Goal: Task Accomplishment & Management: Manage account settings

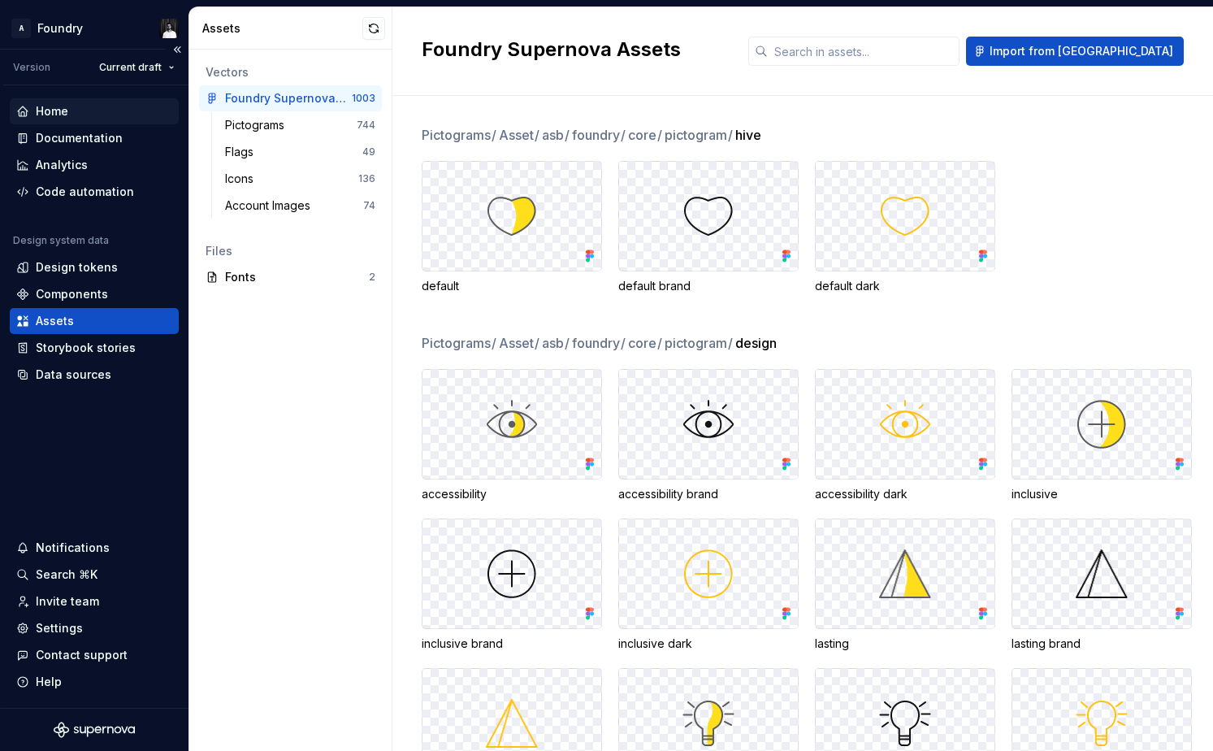
click at [56, 109] on div "Home" at bounding box center [52, 111] width 32 height 16
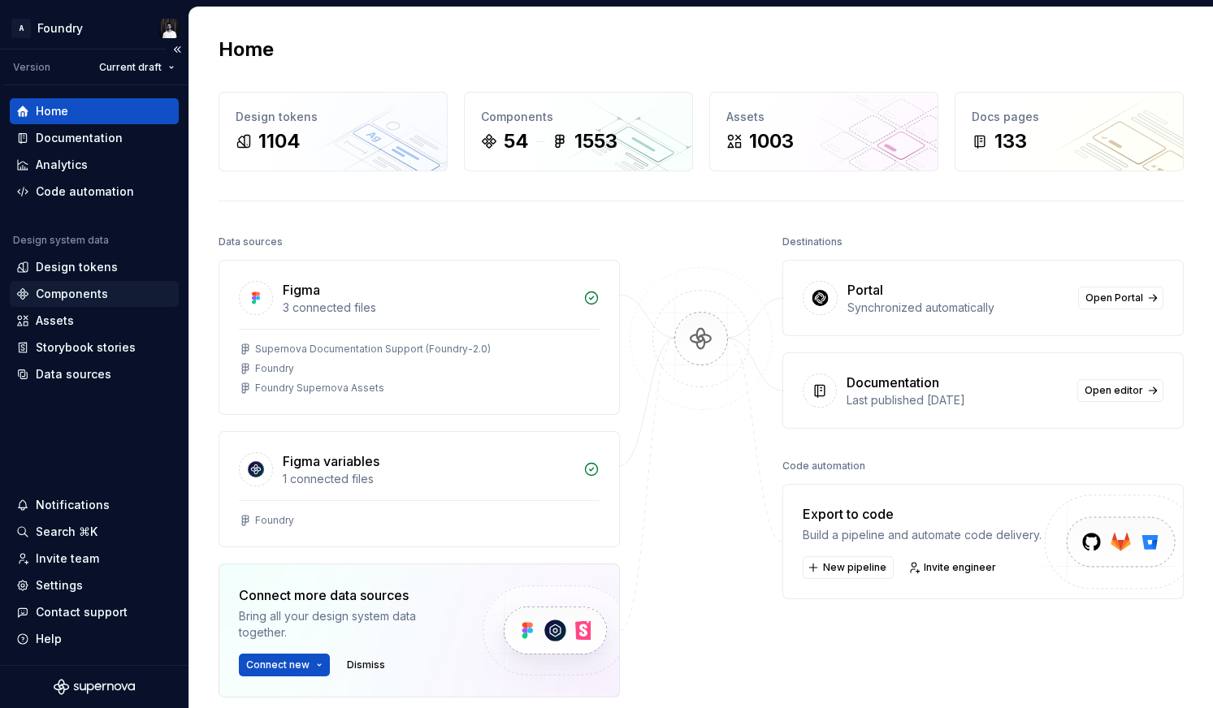
click at [60, 297] on div "Components" at bounding box center [72, 294] width 72 height 16
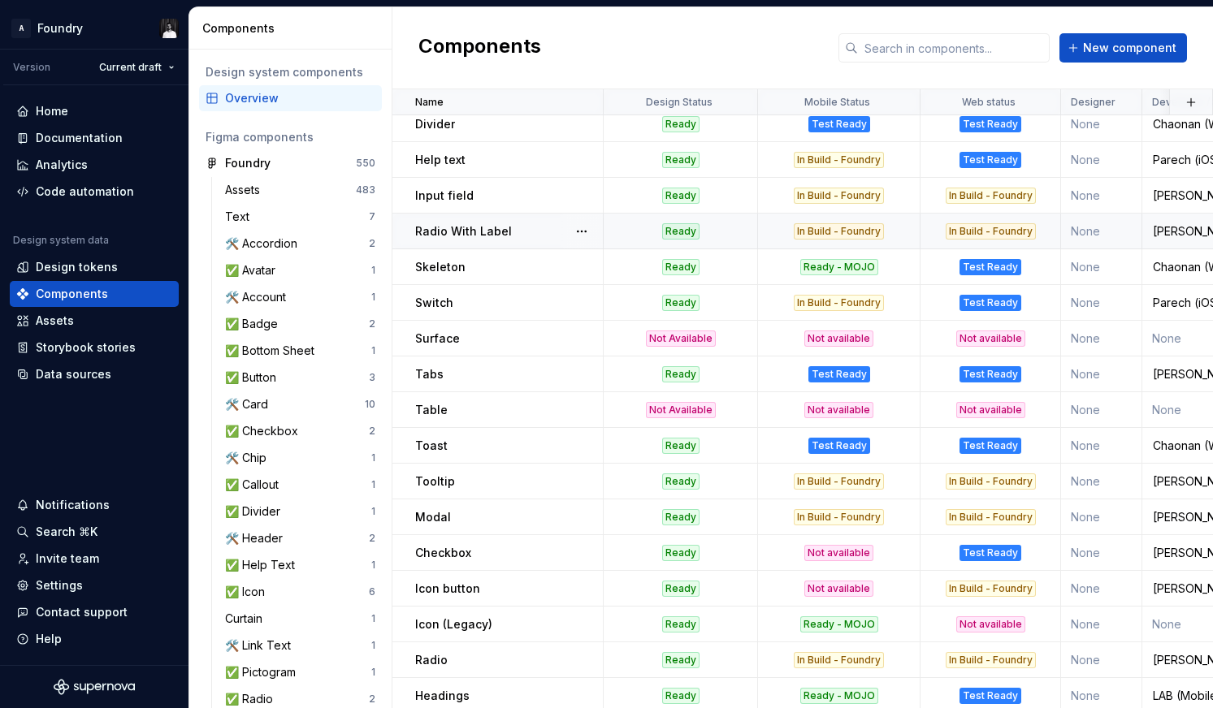
scroll to position [296, 0]
click at [675, 513] on div "Ready" at bounding box center [680, 517] width 37 height 16
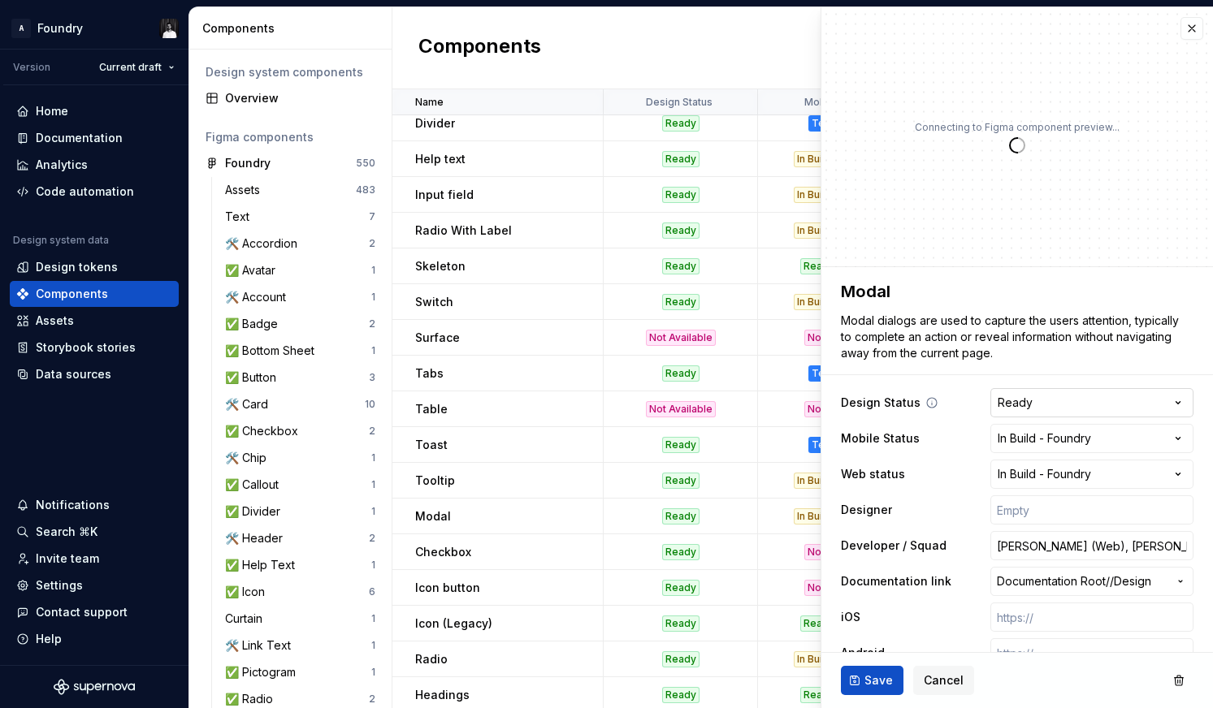
click at [1093, 406] on html "A Foundry Version Current draft Home Documentation Analytics Code automation De…" at bounding box center [606, 354] width 1213 height 708
type textarea "*"
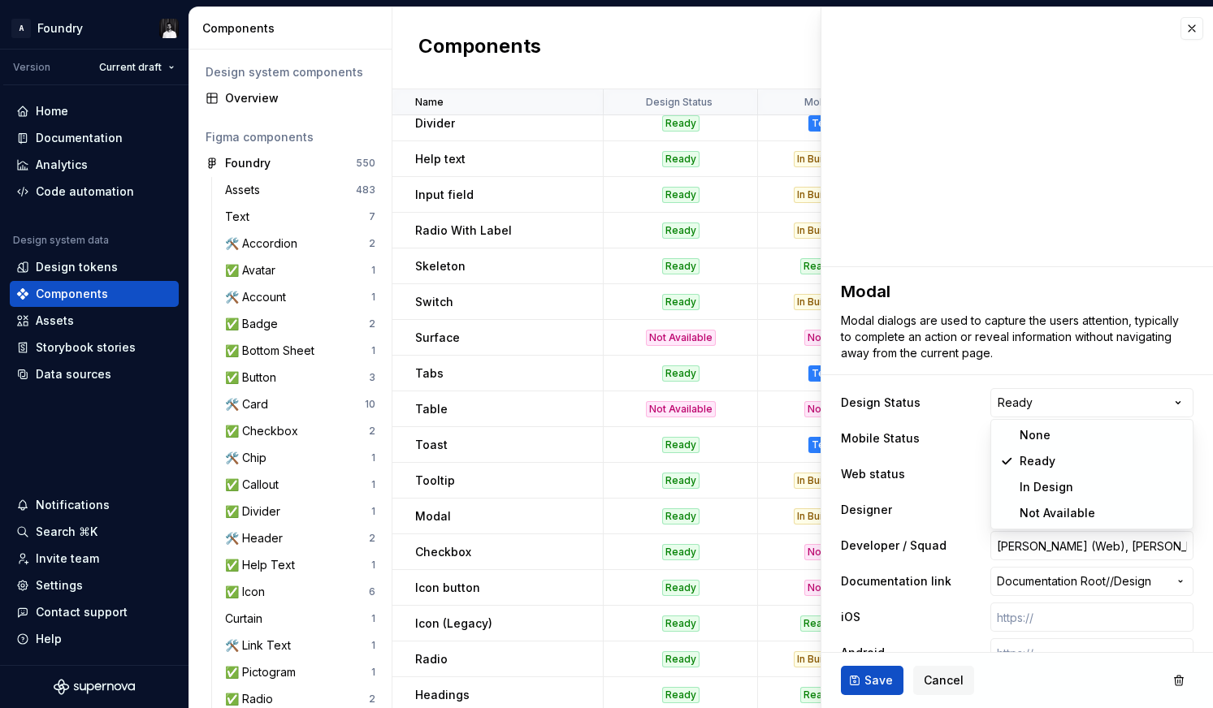
select select "**********"
click at [872, 682] on span "Save" at bounding box center [878, 681] width 28 height 16
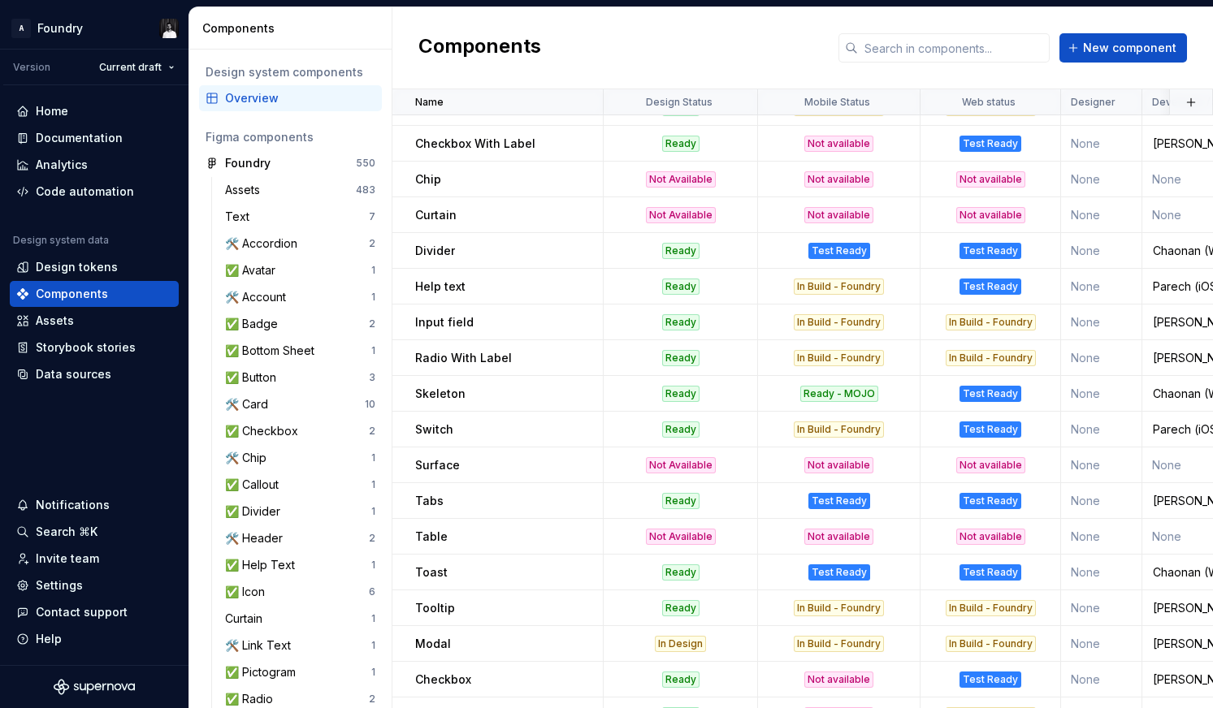
scroll to position [166, 0]
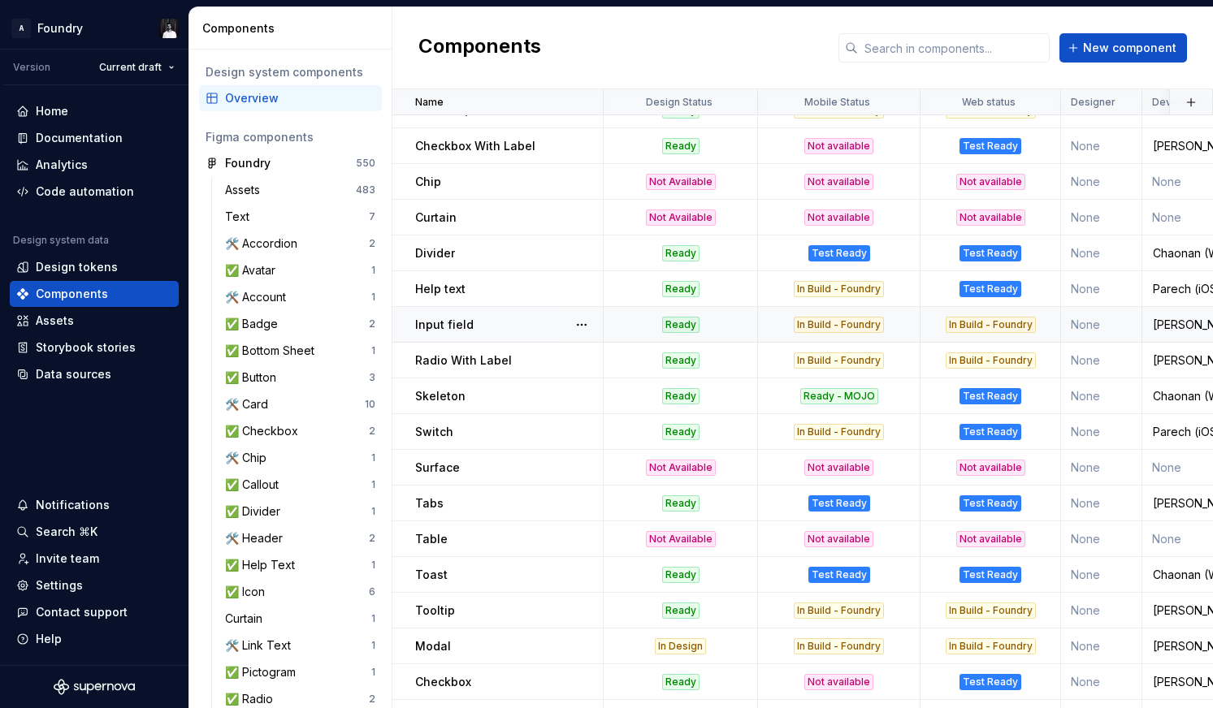
click at [675, 322] on div "Ready" at bounding box center [680, 325] width 37 height 16
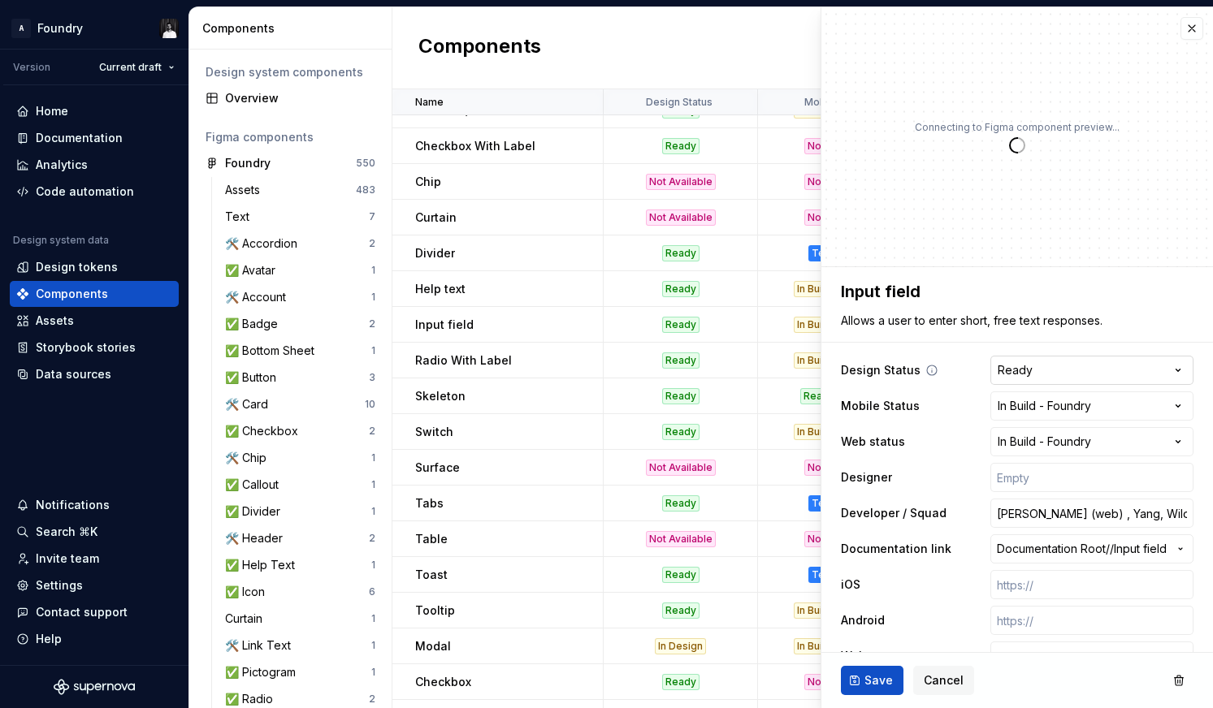
click at [1041, 368] on html "A Foundry Version Current draft Home Documentation Analytics Code automation De…" at bounding box center [606, 354] width 1213 height 708
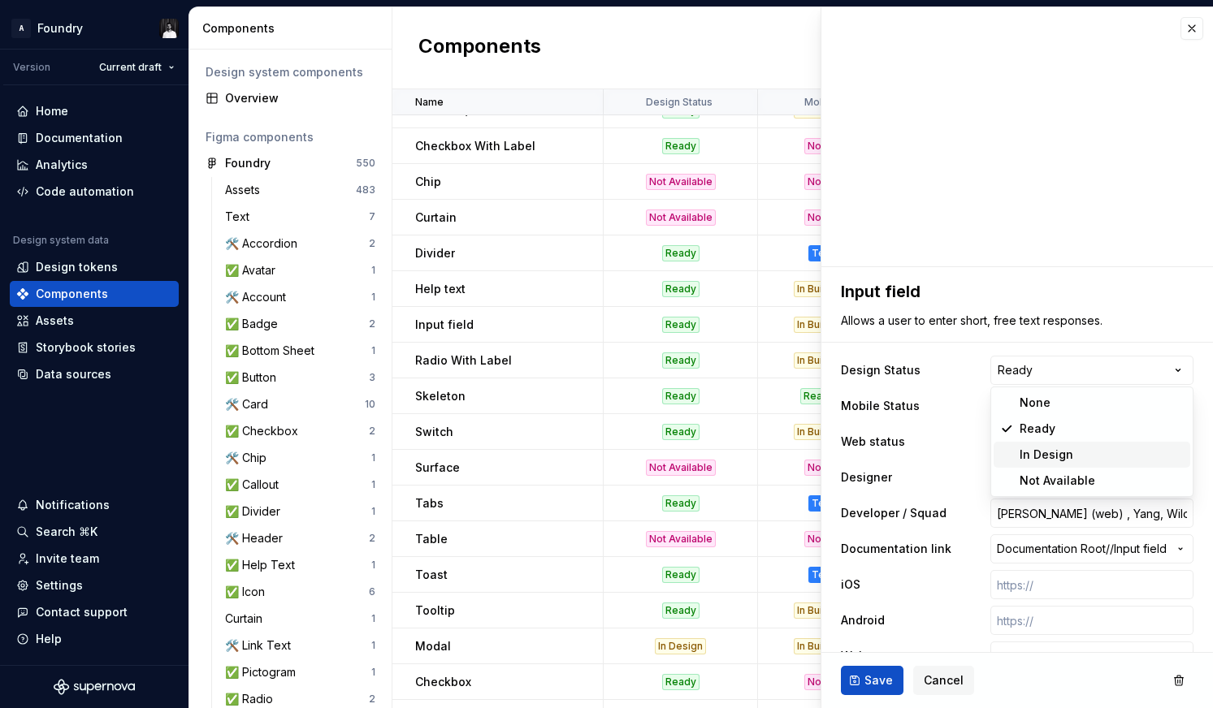
type textarea "*"
select select "**********"
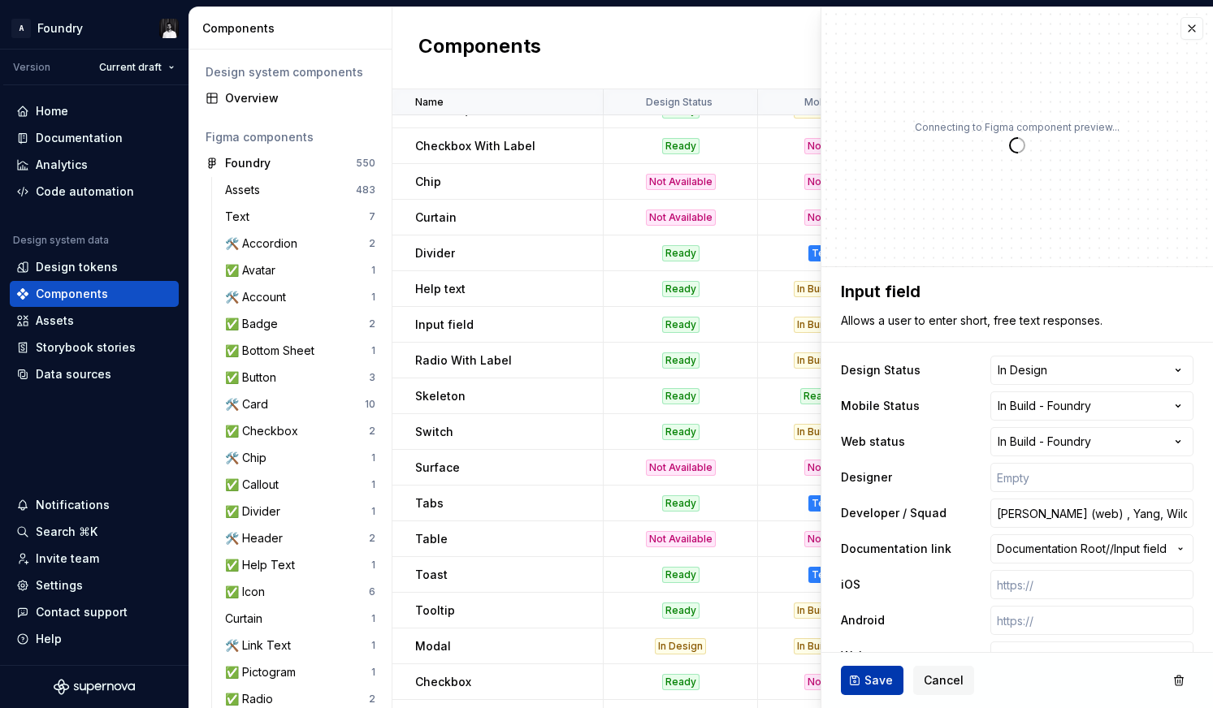
click at [878, 675] on span "Save" at bounding box center [878, 681] width 28 height 16
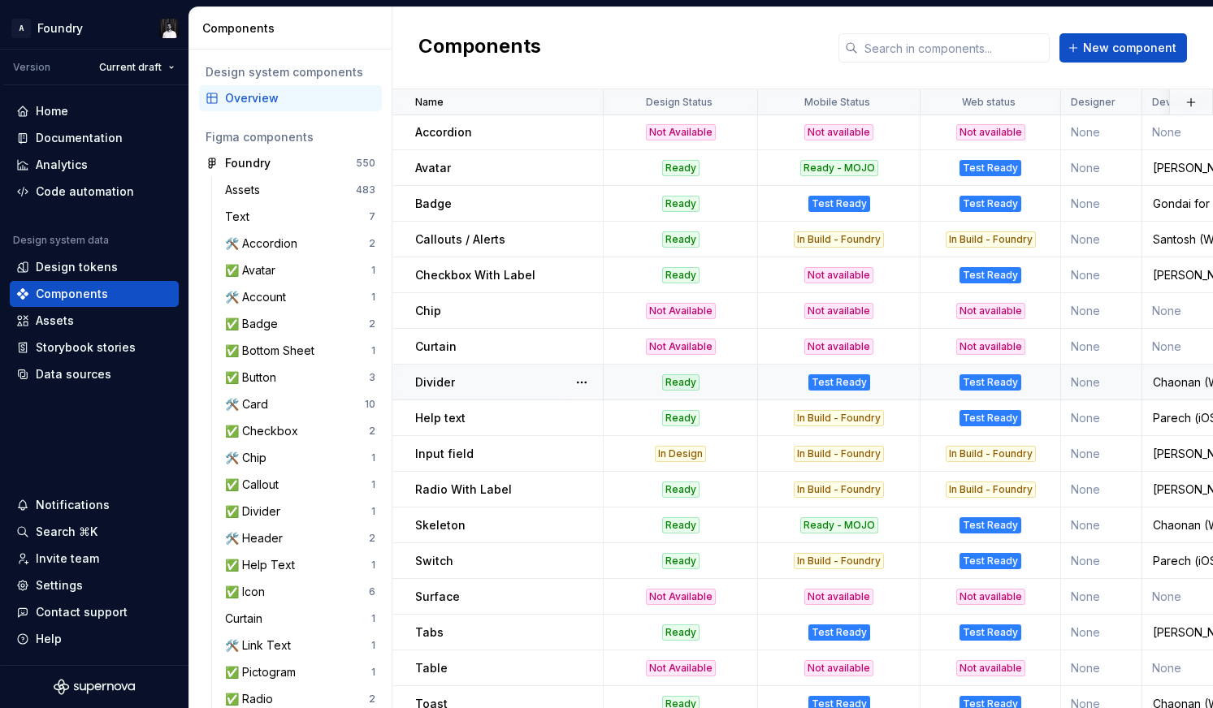
scroll to position [23, 0]
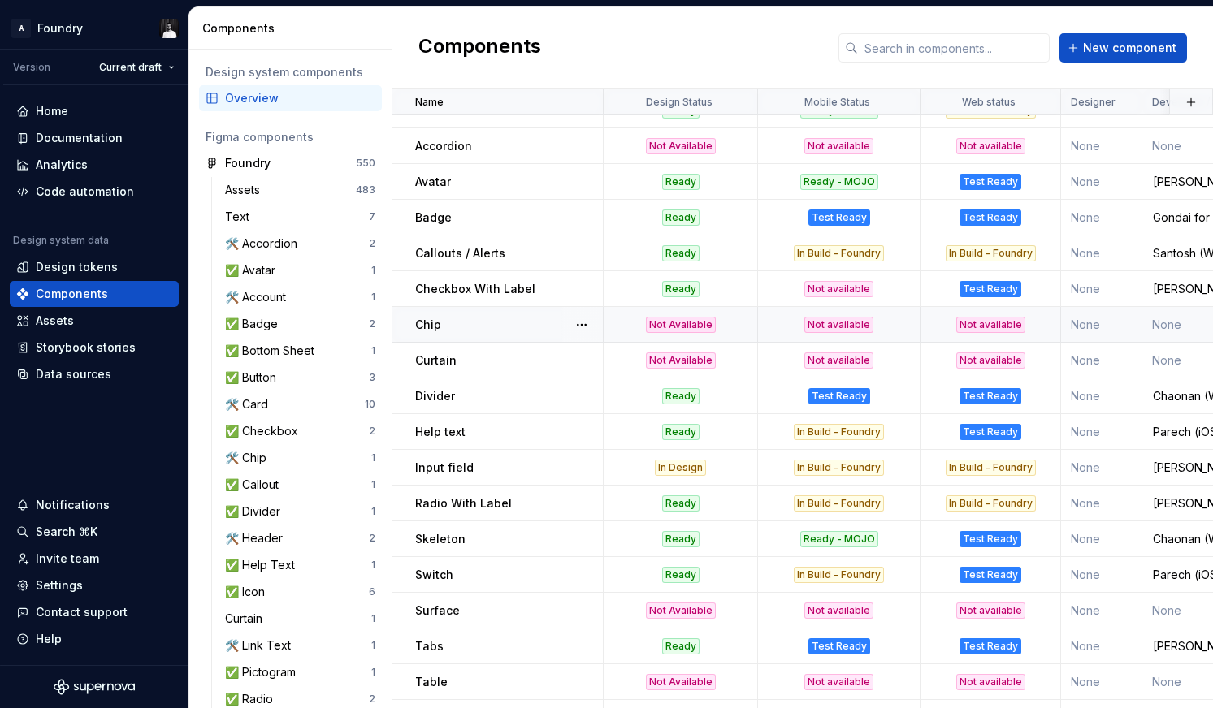
click at [676, 322] on div "Not Available" at bounding box center [681, 325] width 70 height 16
type textarea "*"
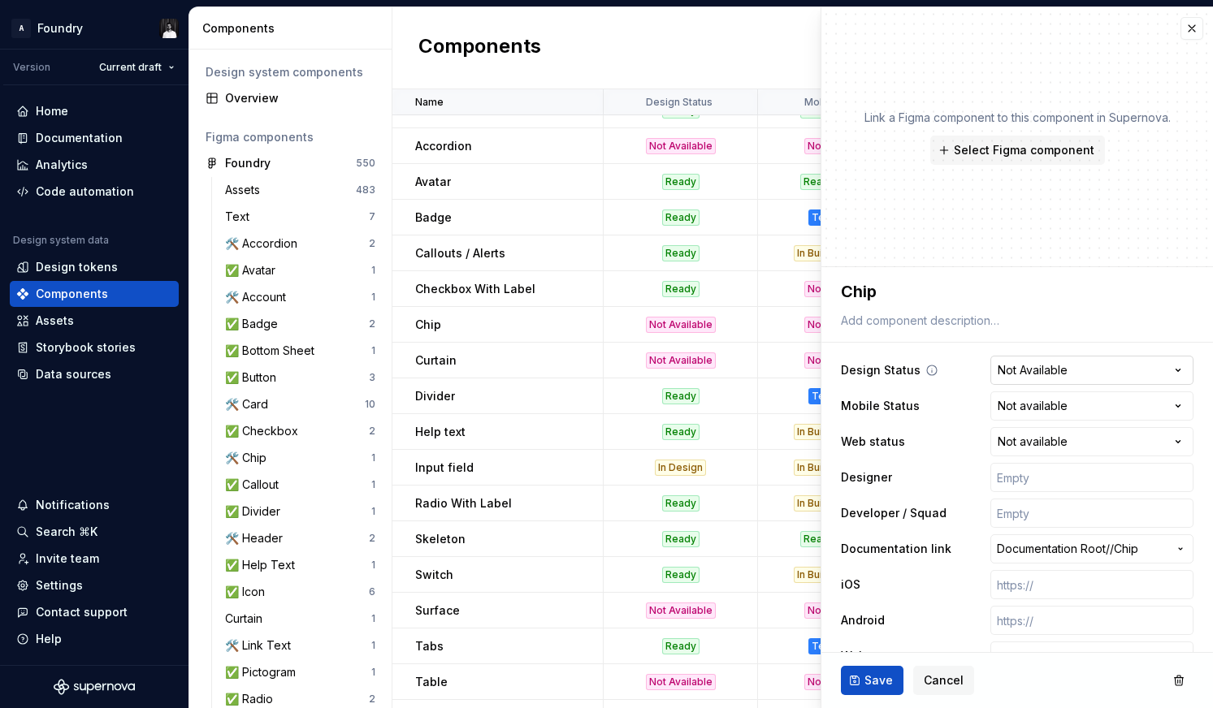
click at [1080, 368] on html "A Foundry Version Current draft Home Documentation Analytics Code automation De…" at bounding box center [606, 354] width 1213 height 708
select select "**********"
click at [870, 672] on button "Save" at bounding box center [872, 680] width 63 height 29
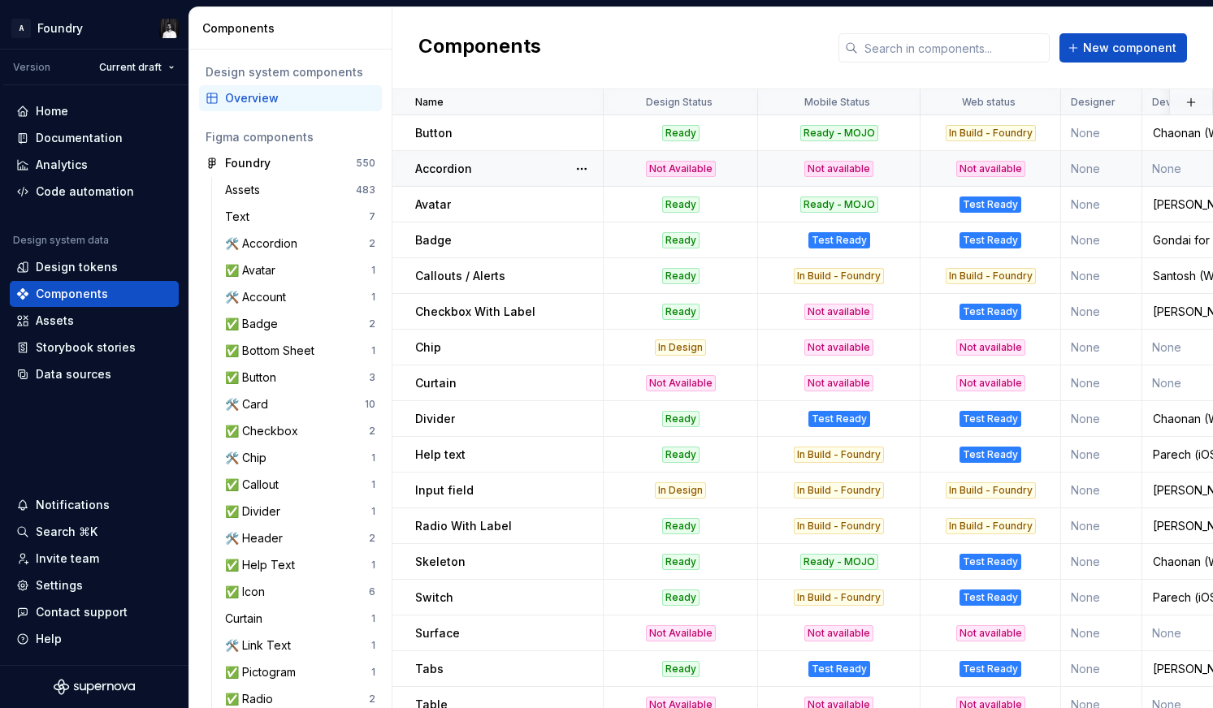
click at [693, 173] on div "Not Available" at bounding box center [681, 169] width 70 height 16
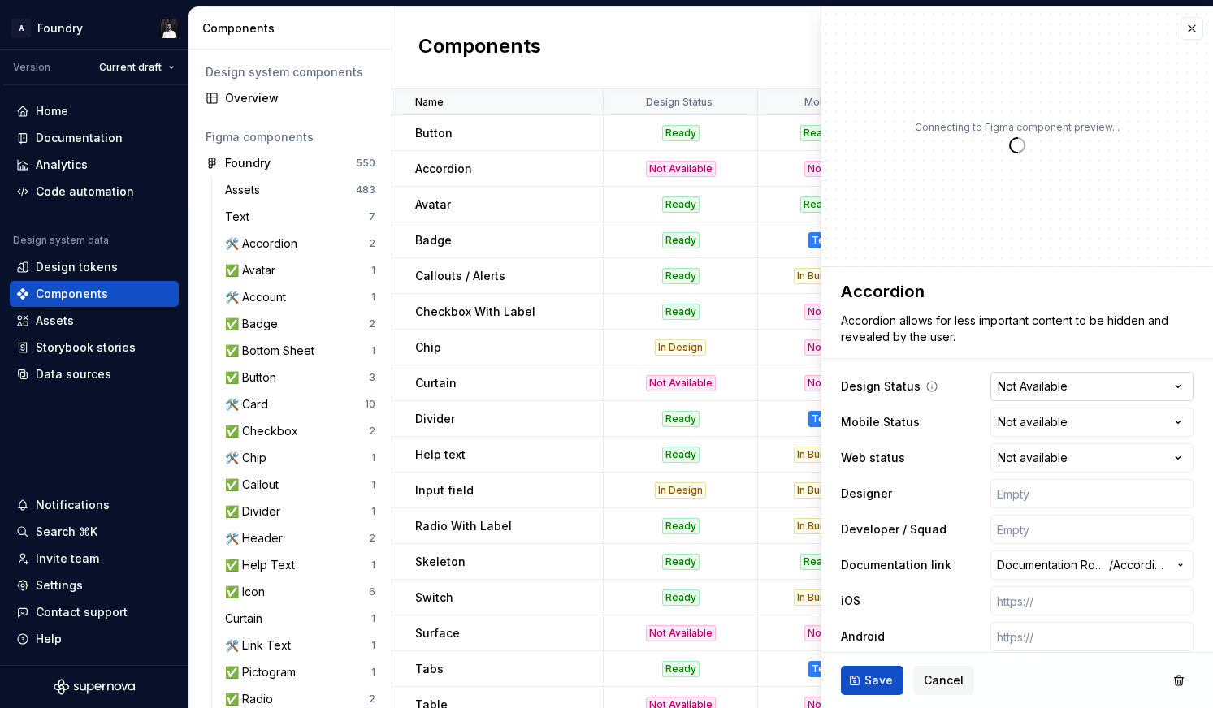
click at [998, 381] on html "A Foundry Version Current draft Home Documentation Analytics Code automation De…" at bounding box center [606, 354] width 1213 height 708
type textarea "*"
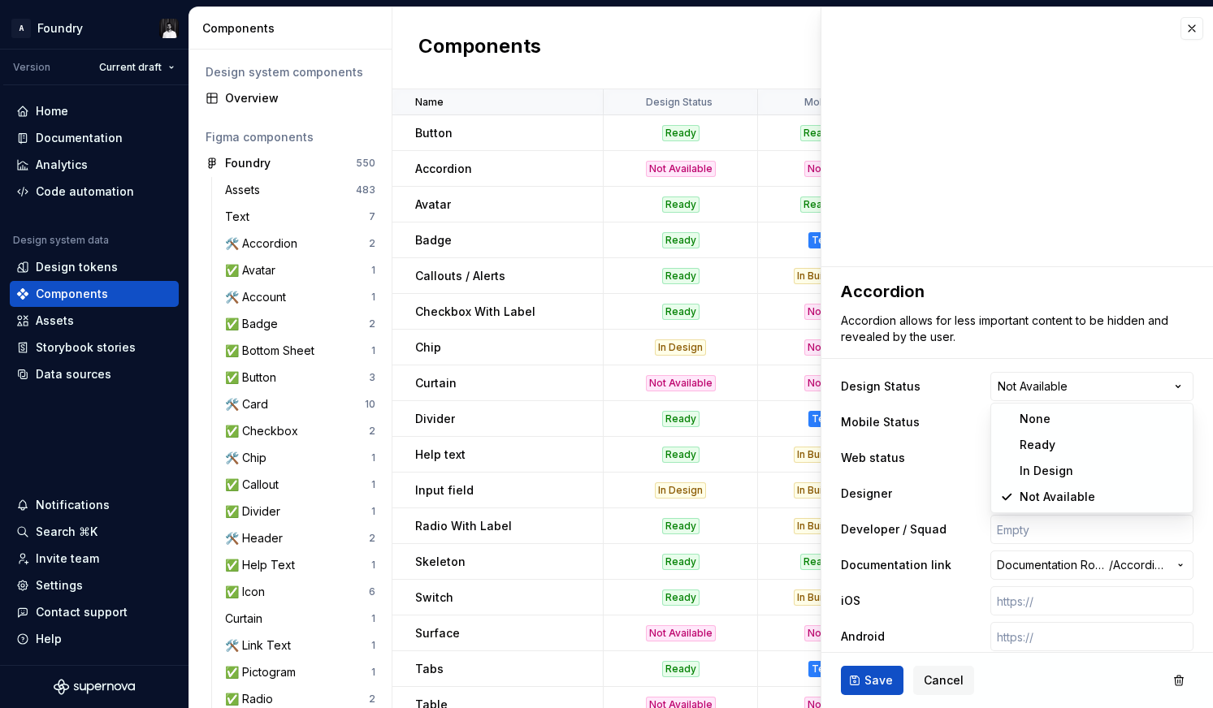
select select "**********"
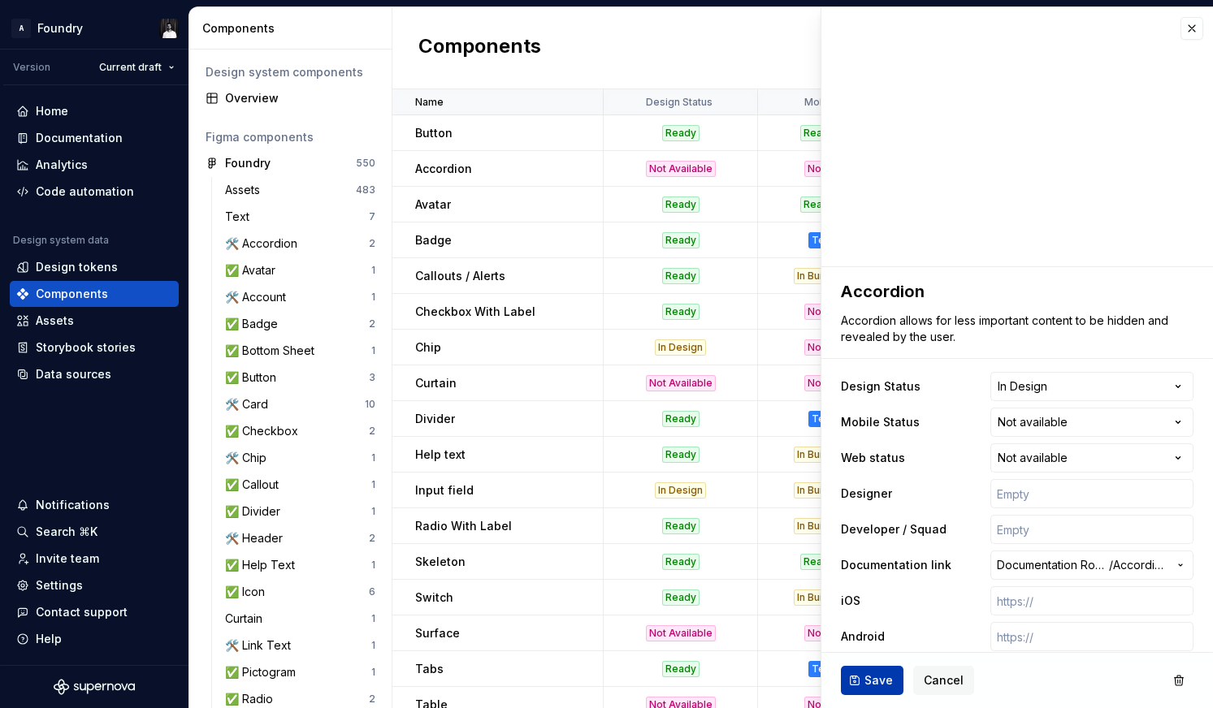
click at [872, 677] on span "Save" at bounding box center [878, 681] width 28 height 16
click at [1189, 32] on button "button" at bounding box center [1191, 28] width 23 height 23
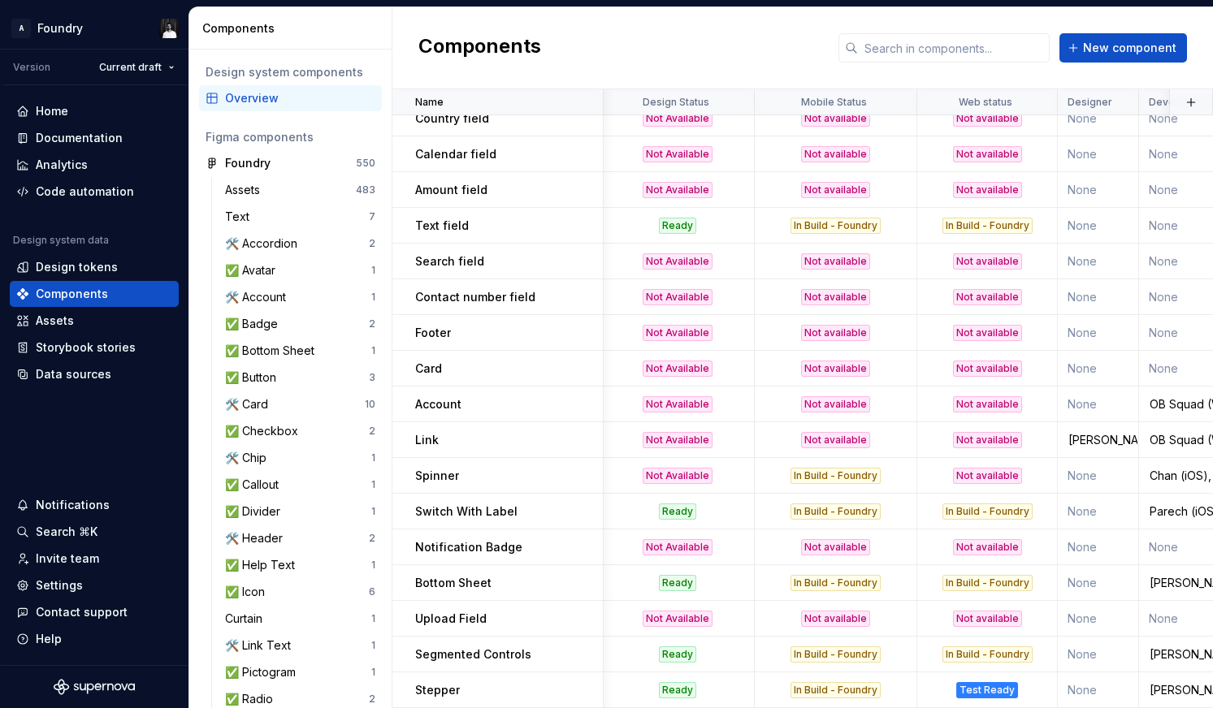
scroll to position [1337, 0]
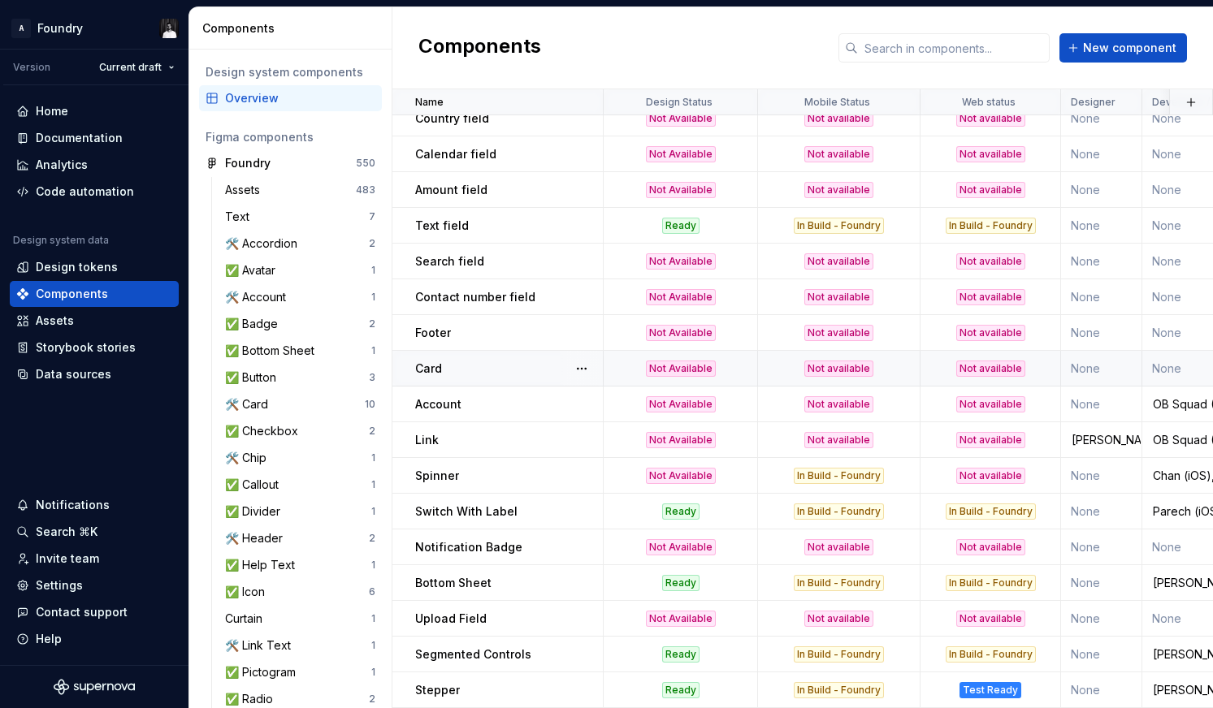
click at [668, 366] on div "Not Available" at bounding box center [681, 369] width 70 height 16
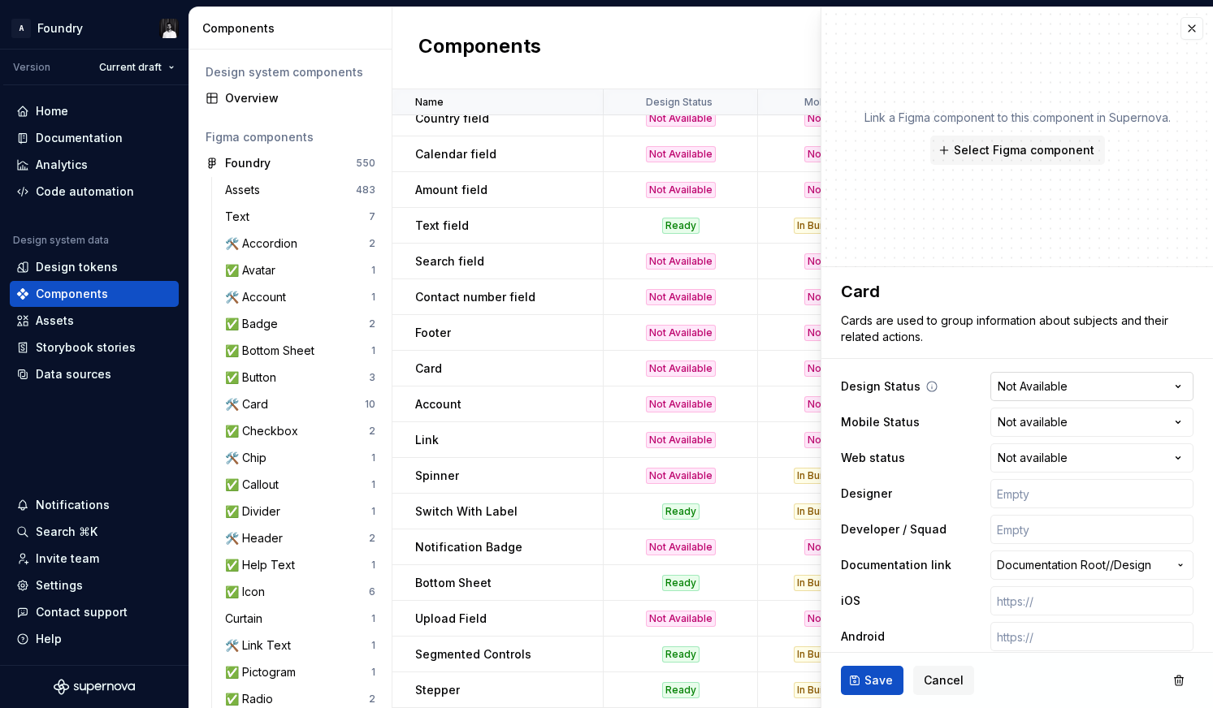
click at [1057, 387] on html "A Foundry Version Current draft Home Documentation Analytics Code automation De…" at bounding box center [606, 354] width 1213 height 708
click at [1058, 467] on html "A Foundry Version Current draft Home Documentation Analytics Code automation De…" at bounding box center [606, 354] width 1213 height 708
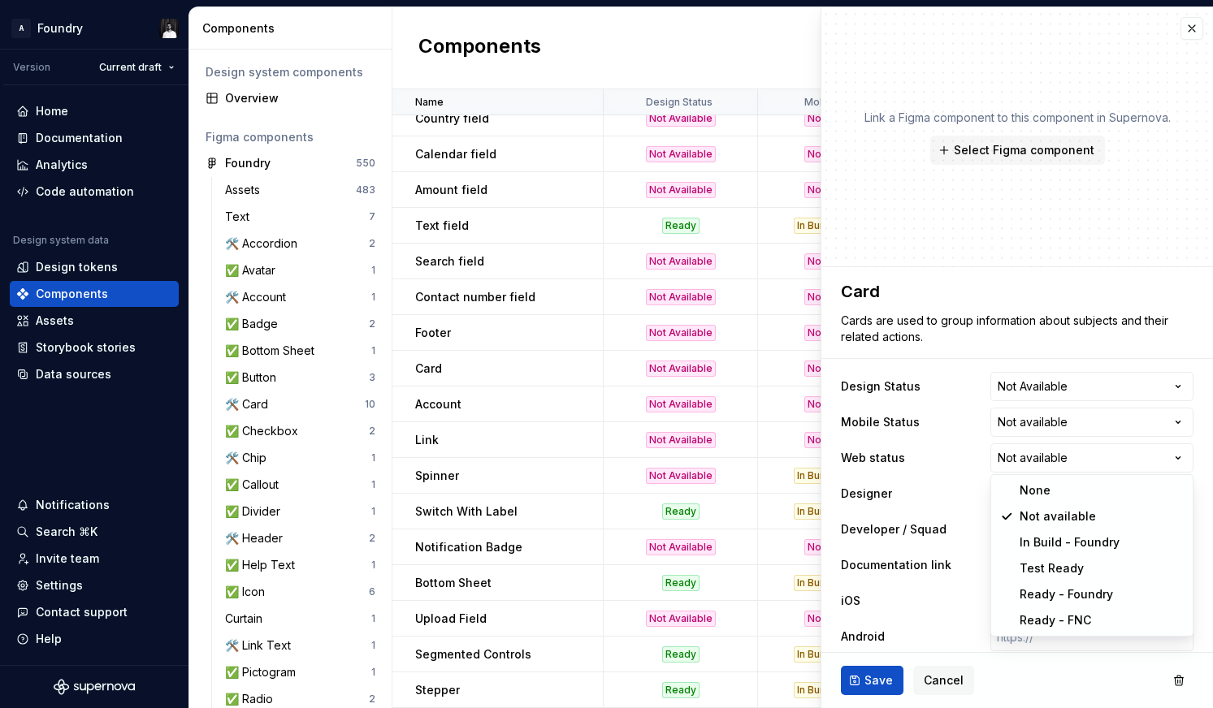
type textarea "*"
click at [1045, 349] on html "A Foundry Version Current draft Home Documentation Analytics Code automation De…" at bounding box center [606, 354] width 1213 height 708
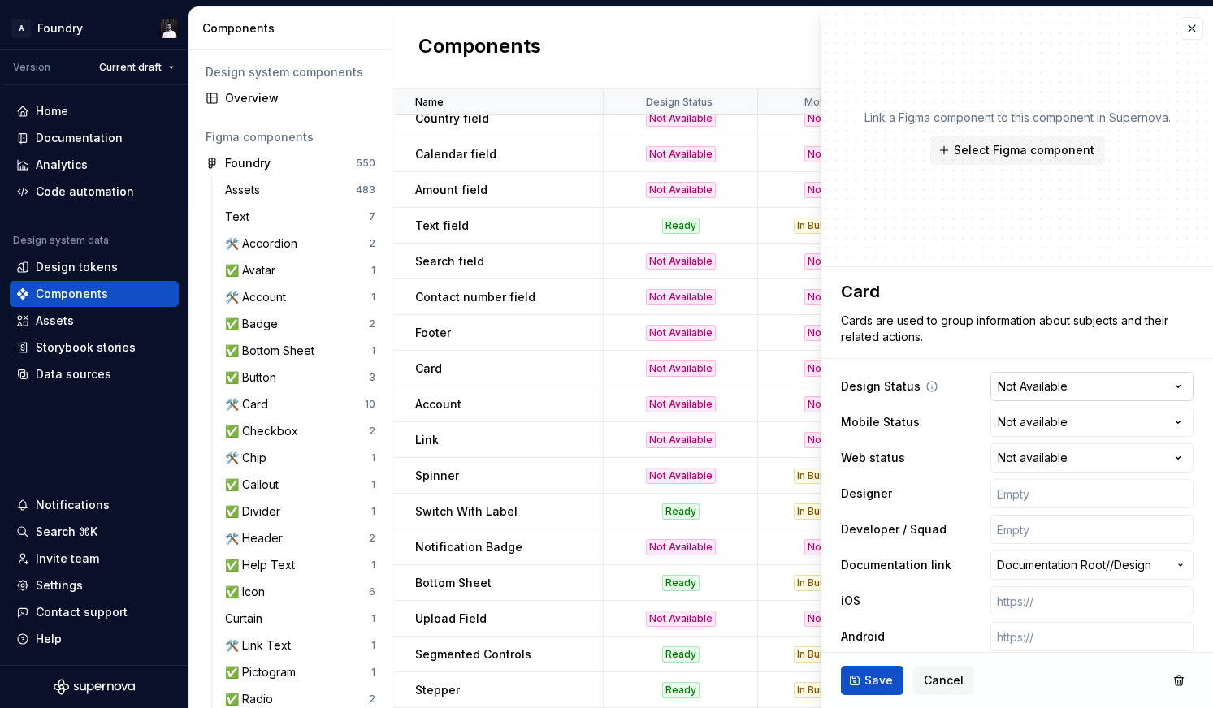
click at [1043, 383] on html "A Foundry Version Current draft Home Documentation Analytics Code automation De…" at bounding box center [606, 354] width 1213 height 708
select select "**********"
click at [873, 676] on span "Save" at bounding box center [878, 681] width 28 height 16
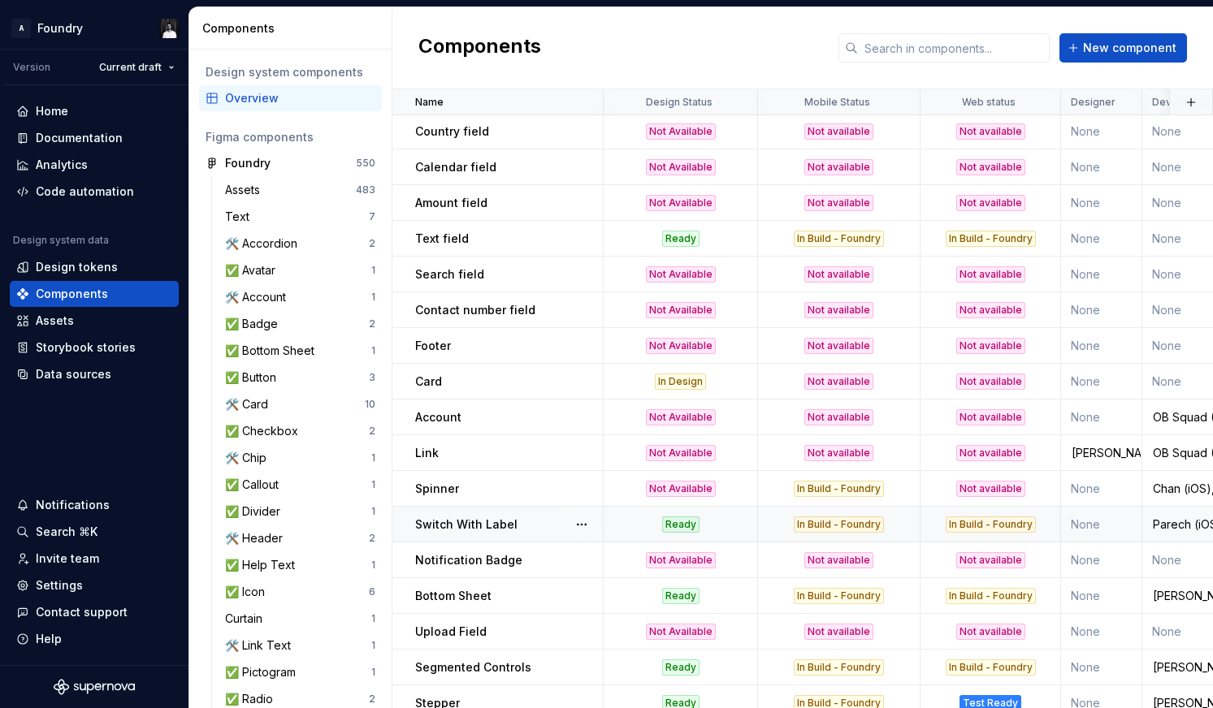
scroll to position [1337, 0]
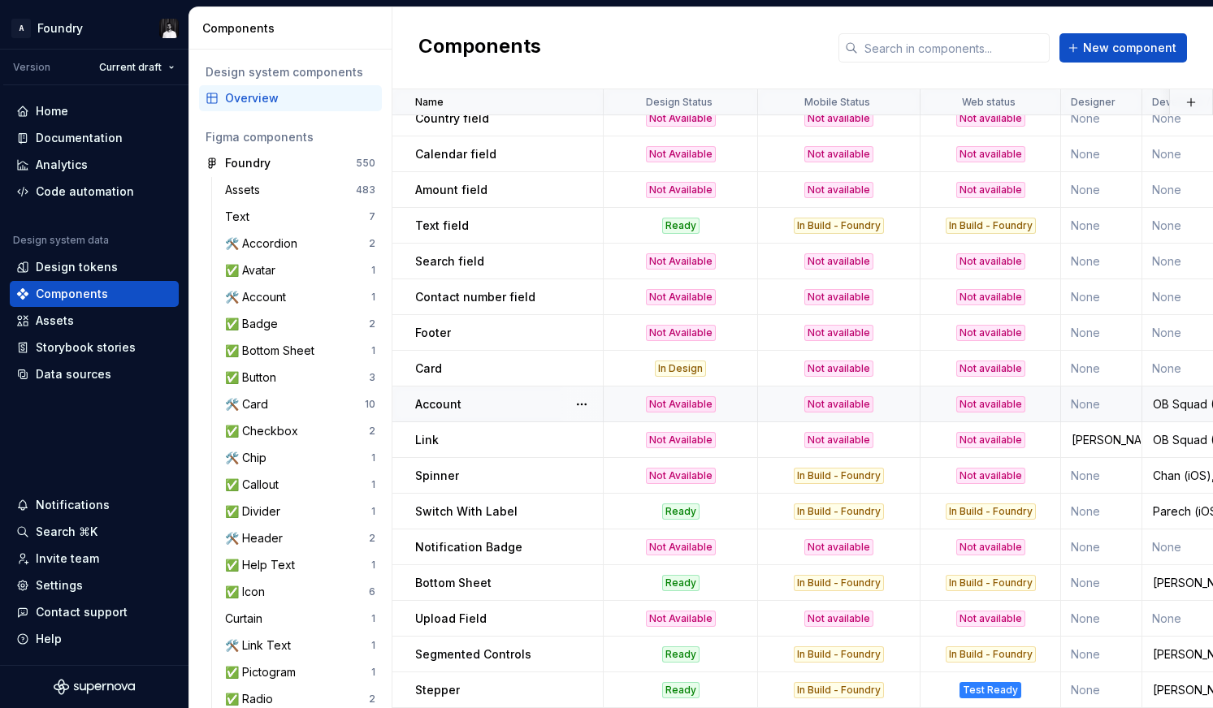
click at [677, 402] on div "Not Available" at bounding box center [681, 404] width 70 height 16
type textarea "*"
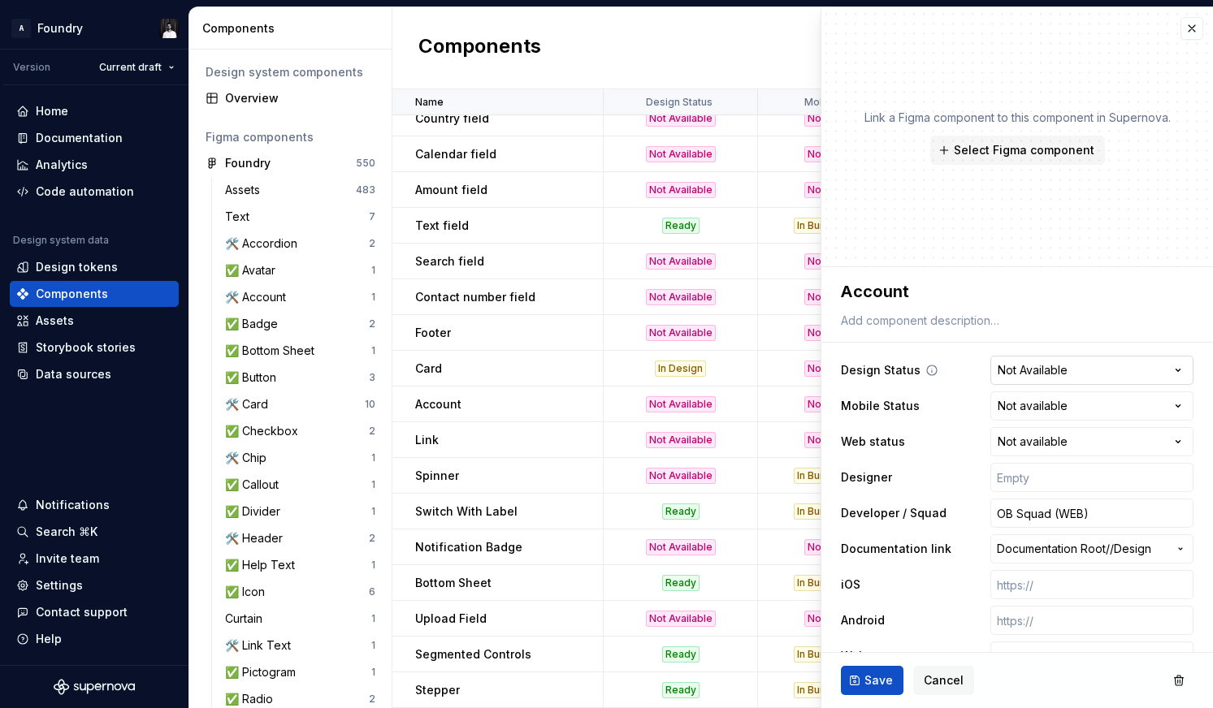
click at [1067, 363] on html "A Foundry Version Current draft Home Documentation Analytics Code automation De…" at bounding box center [606, 354] width 1213 height 708
select select "**********"
click at [872, 677] on span "Save" at bounding box center [878, 681] width 28 height 16
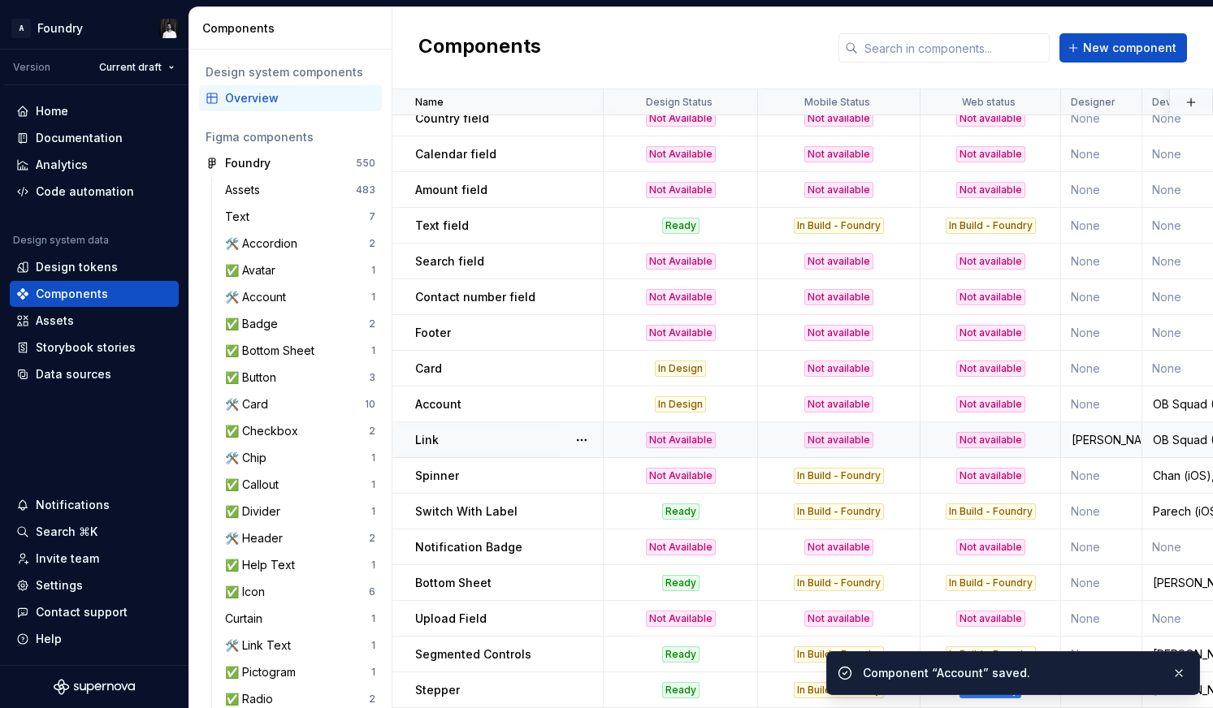
click at [679, 438] on div "Not Available" at bounding box center [681, 440] width 70 height 16
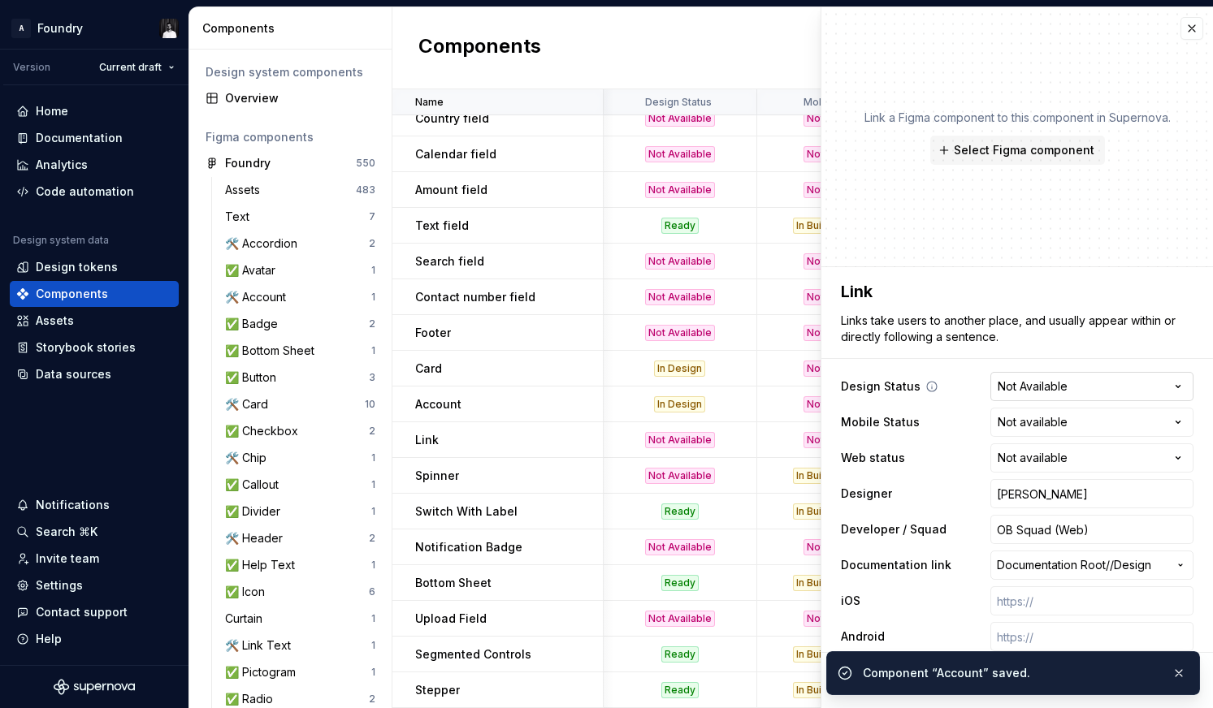
click at [1050, 383] on html "A Foundry Version Current draft Home Documentation Analytics Code automation De…" at bounding box center [606, 354] width 1213 height 708
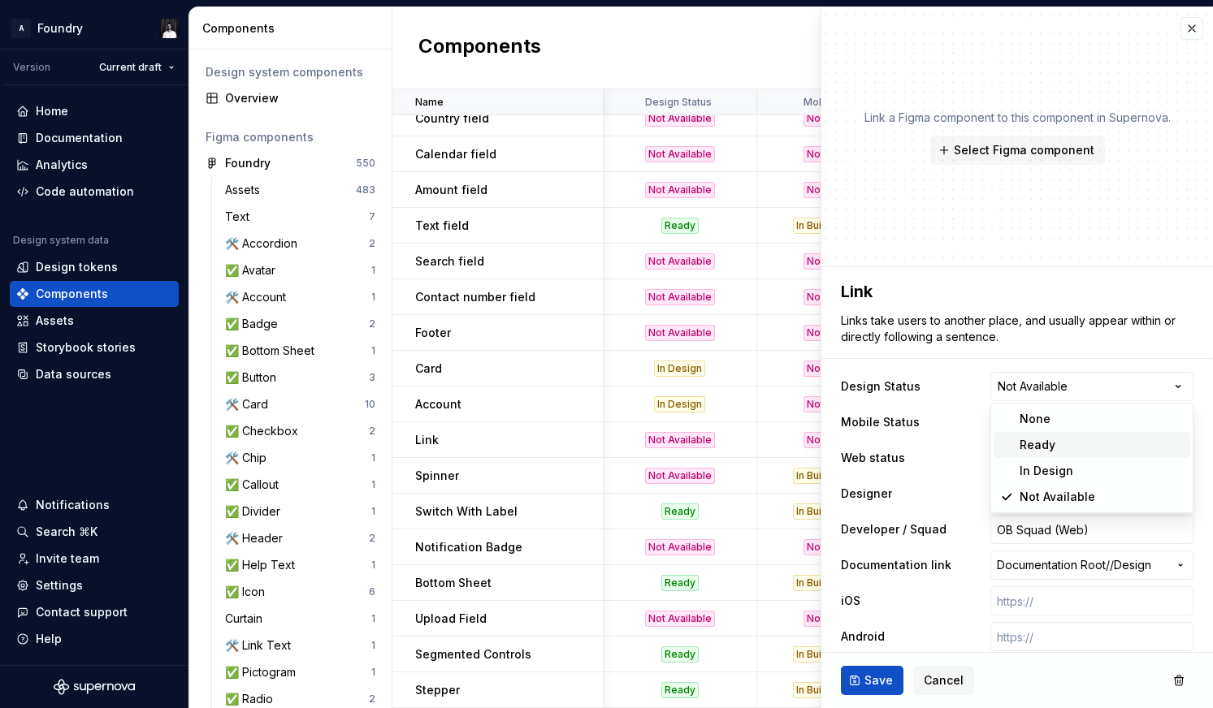
type textarea "*"
select select "**********"
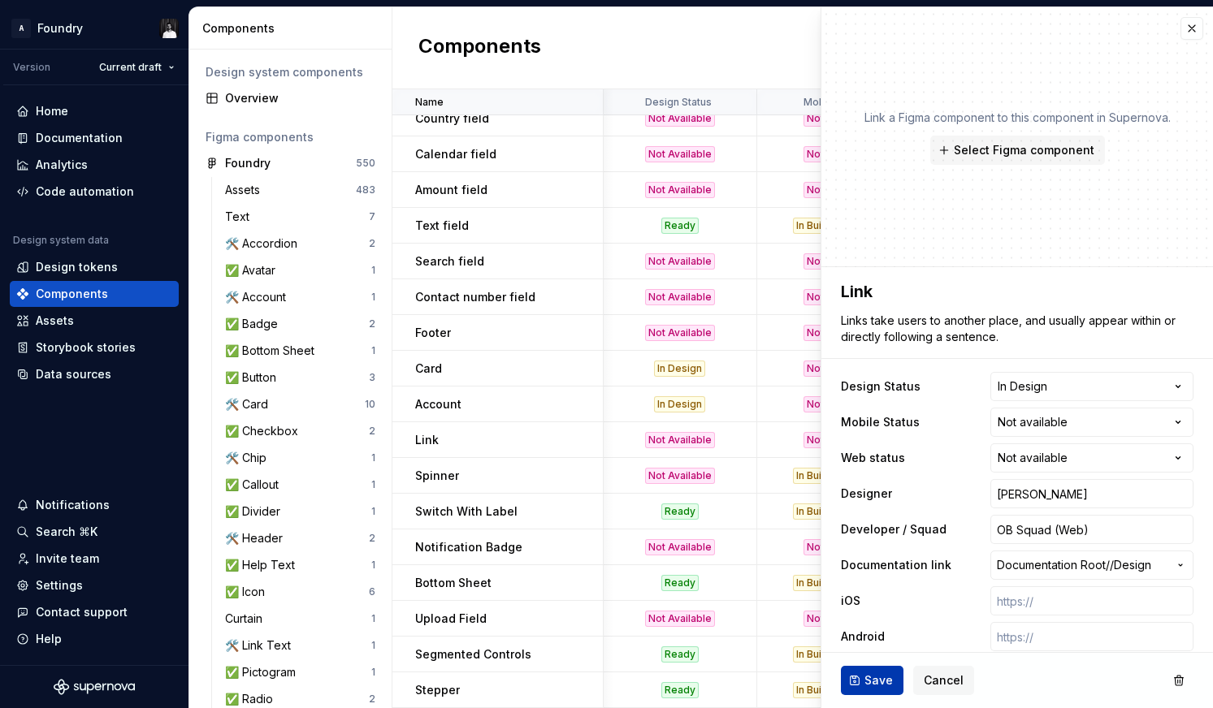
click at [872, 675] on span "Save" at bounding box center [878, 681] width 28 height 16
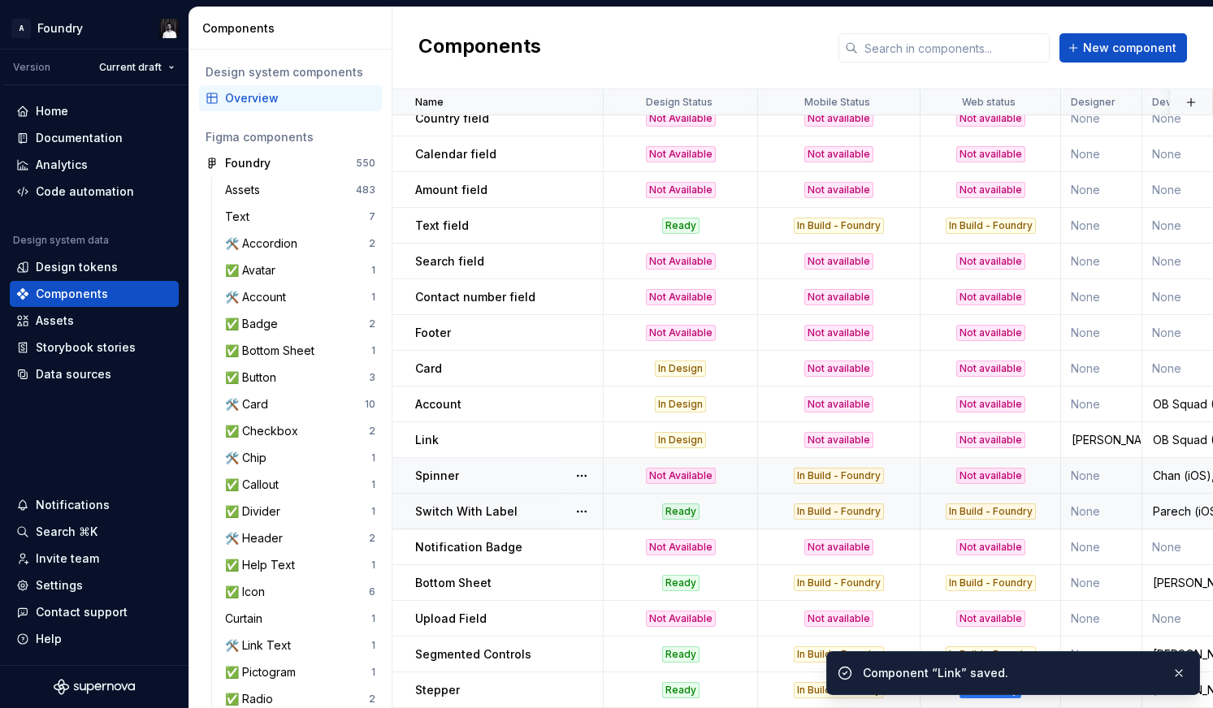
click at [693, 473] on div "Not Available" at bounding box center [681, 476] width 70 height 16
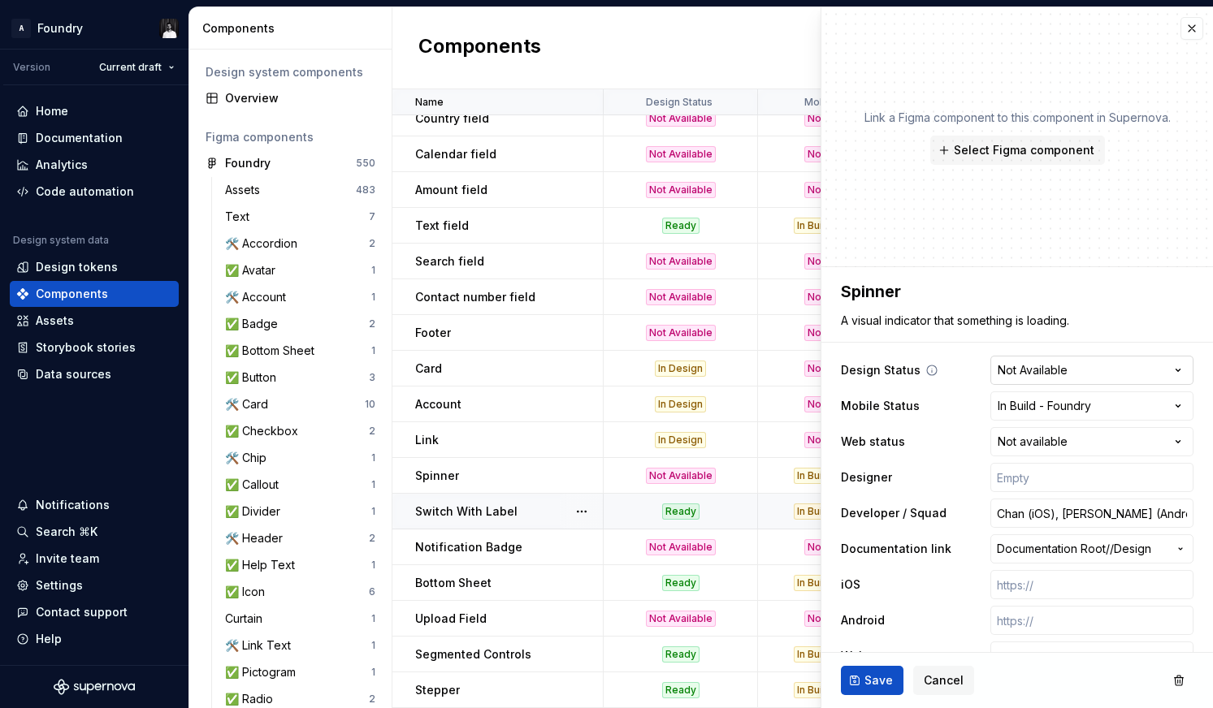
type textarea "*"
click at [1044, 366] on html "A Foundry Version Current draft Home Documentation Analytics Code automation De…" at bounding box center [606, 354] width 1213 height 708
select select "**********"
click at [872, 678] on span "Save" at bounding box center [878, 681] width 28 height 16
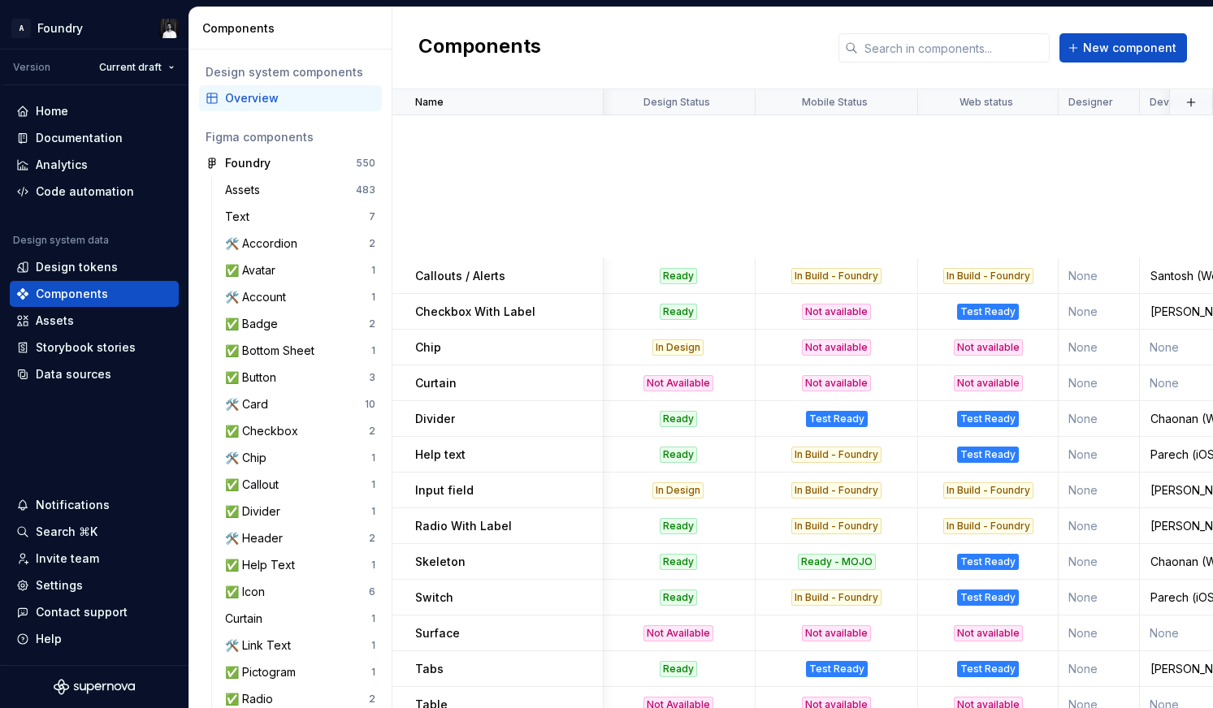
scroll to position [1337, 2]
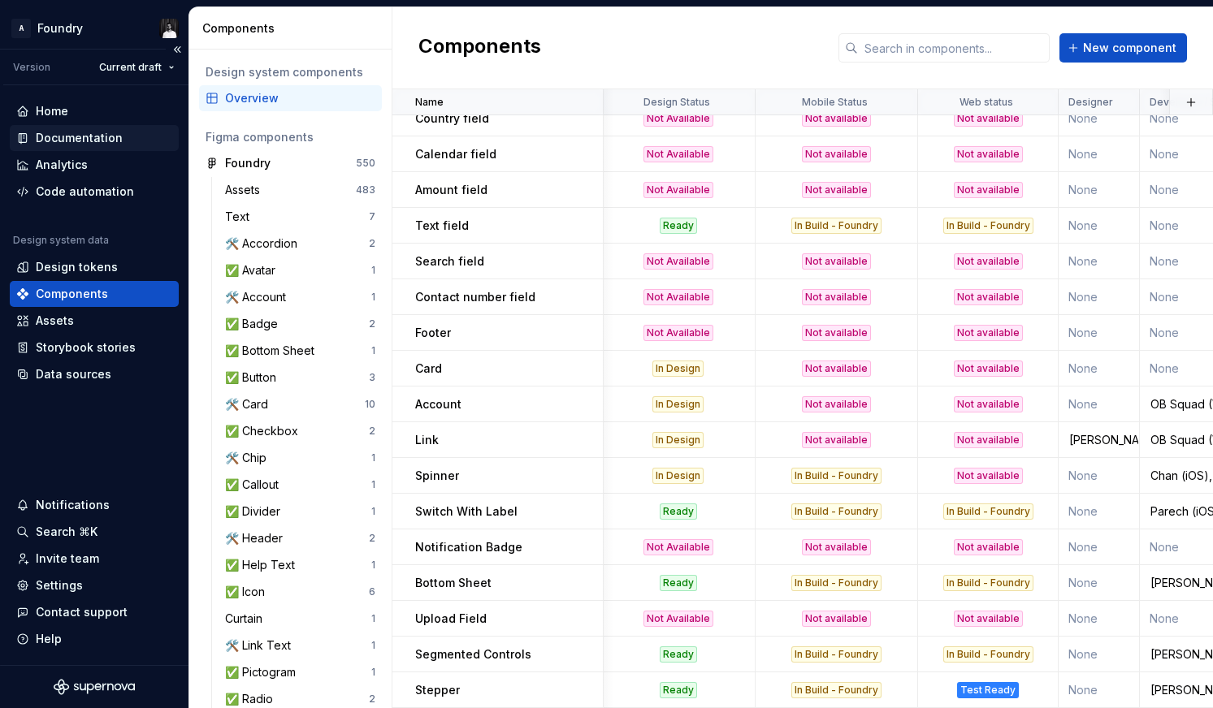
click at [70, 133] on div "Documentation" at bounding box center [79, 138] width 87 height 16
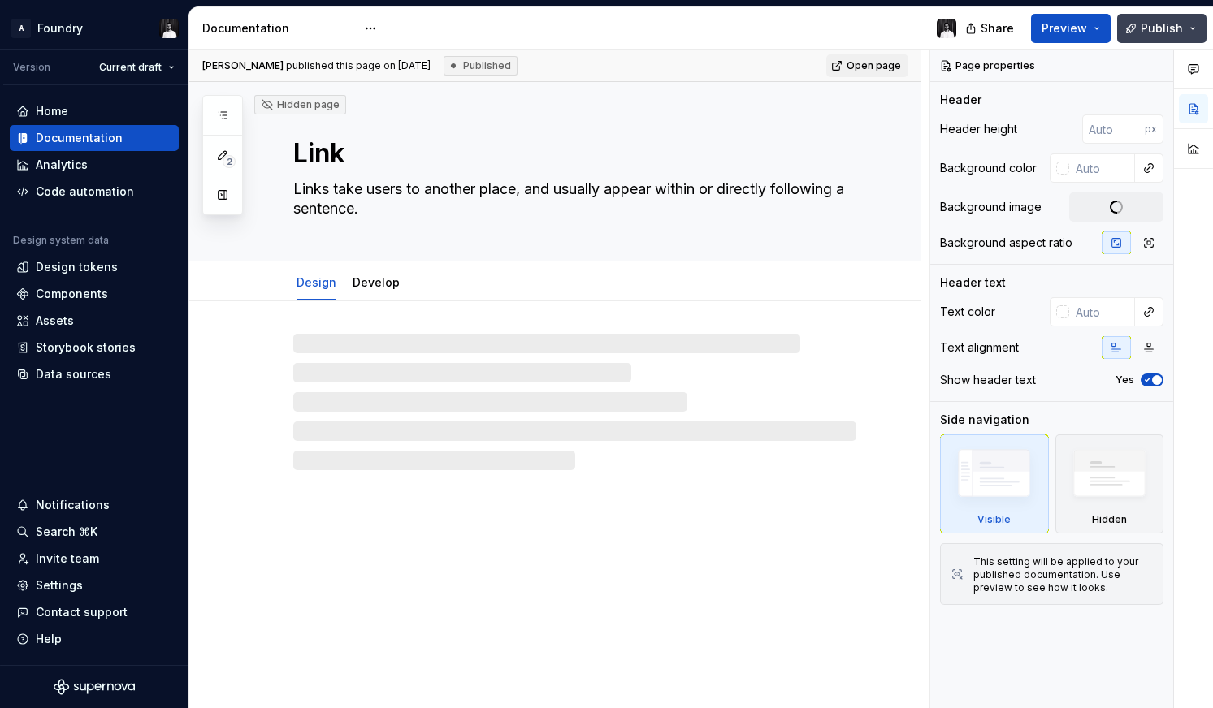
click at [1192, 24] on button "Publish" at bounding box center [1161, 28] width 89 height 29
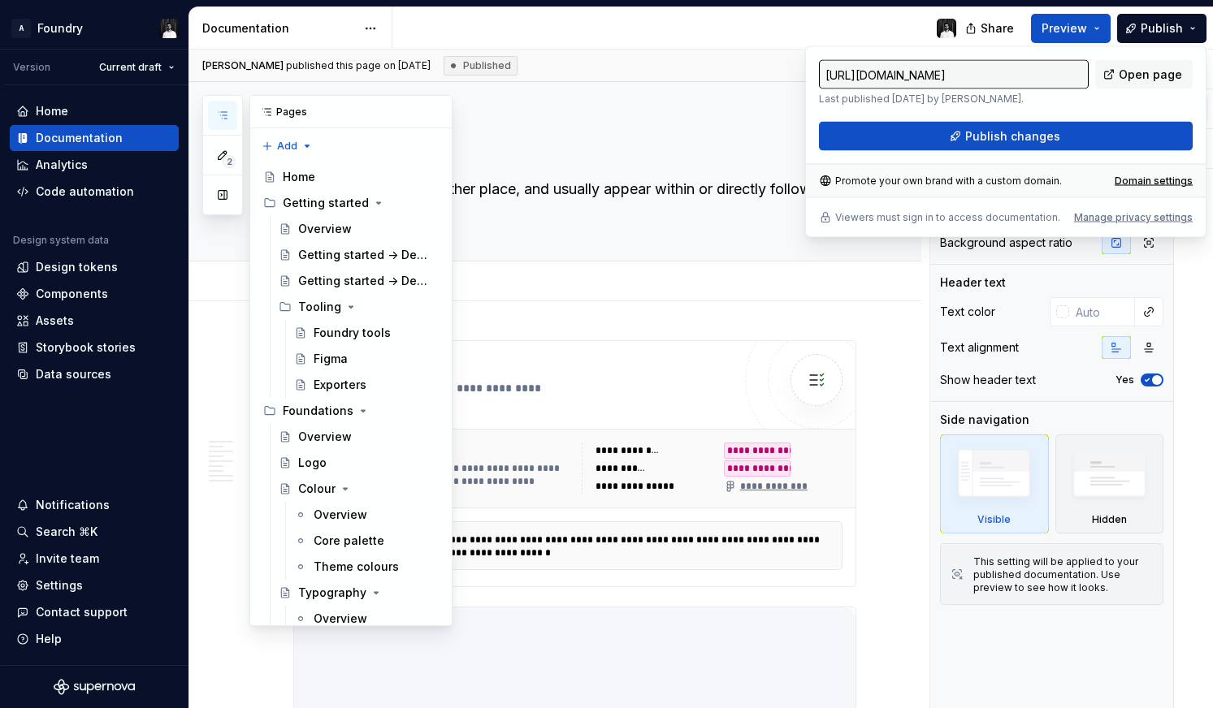
click at [223, 110] on icon "button" at bounding box center [222, 115] width 13 height 13
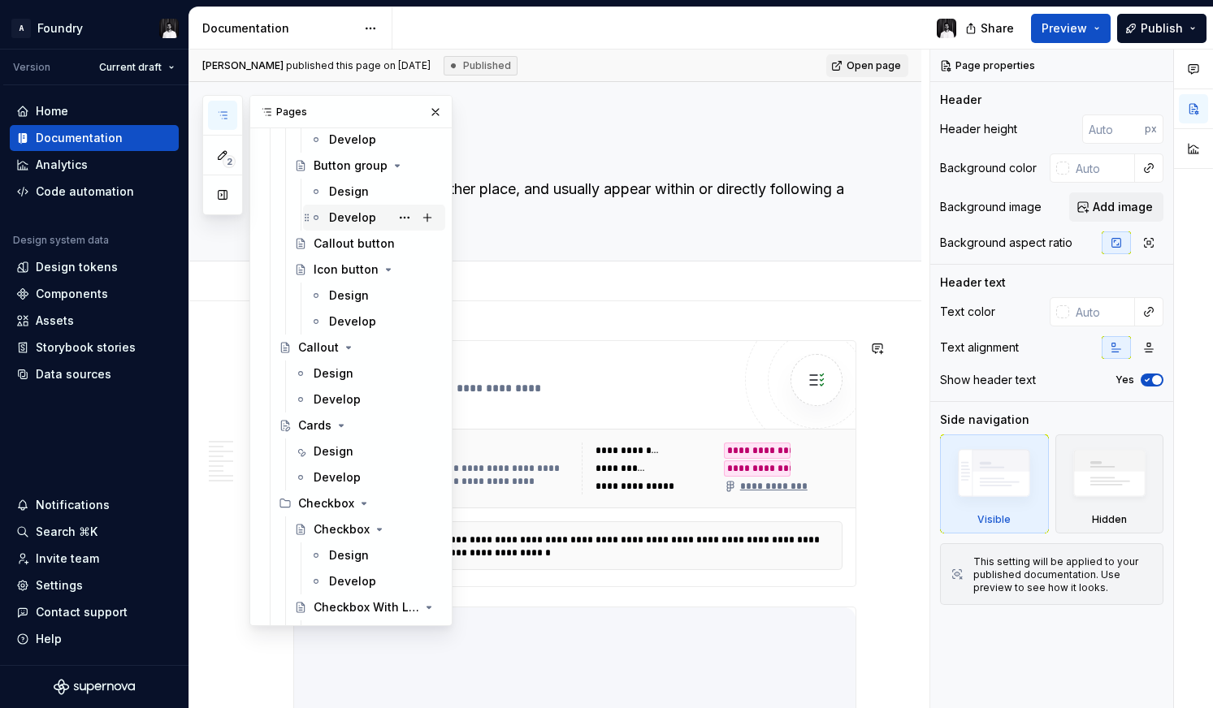
scroll to position [1497, 0]
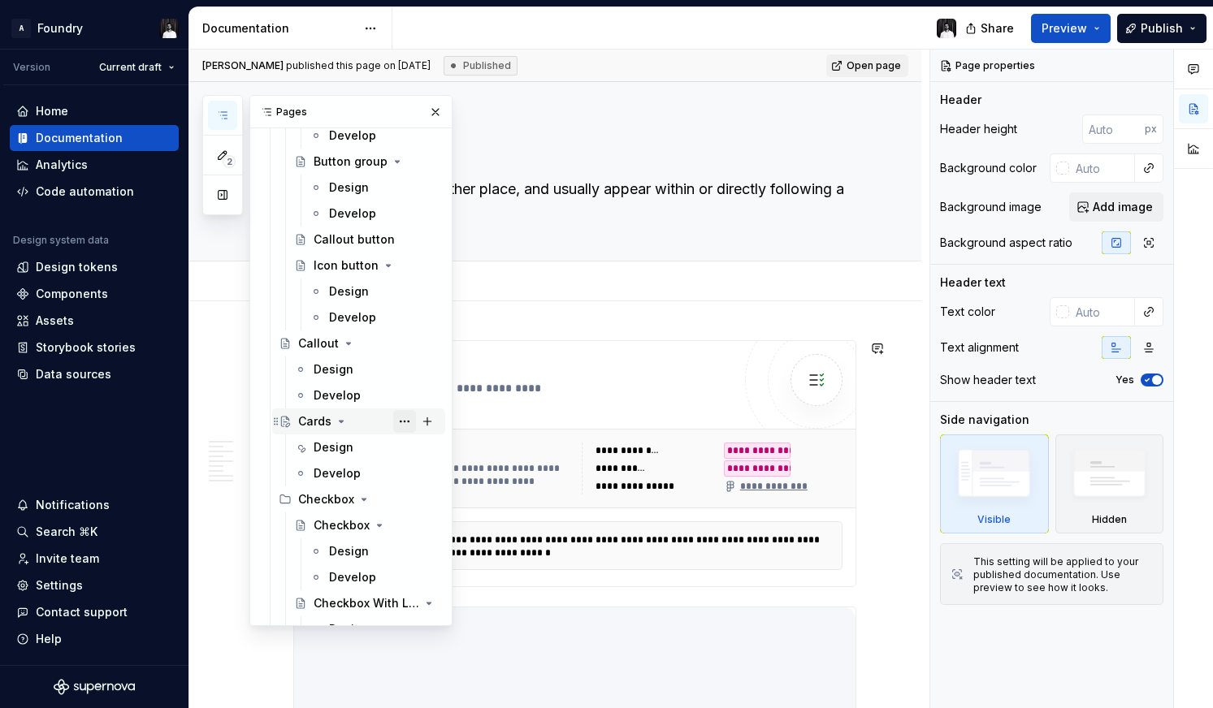
click at [400, 422] on button "Page tree" at bounding box center [404, 421] width 23 height 23
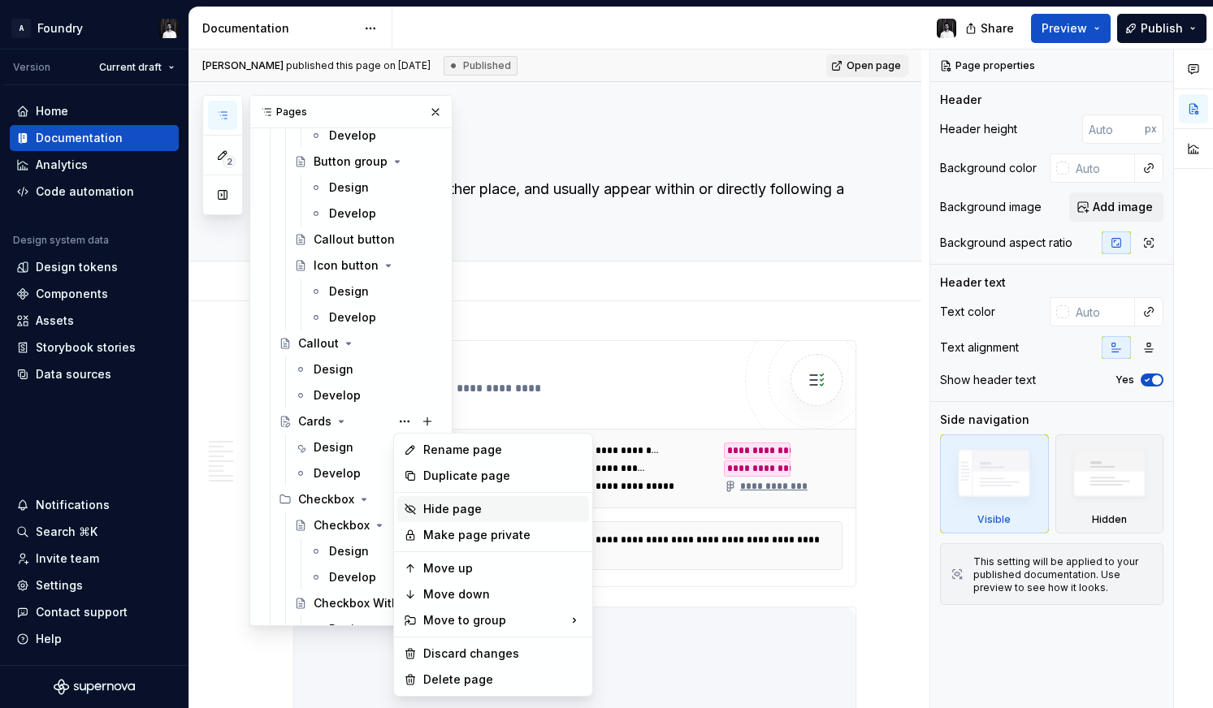
click at [448, 511] on div "Hide page" at bounding box center [502, 509] width 159 height 16
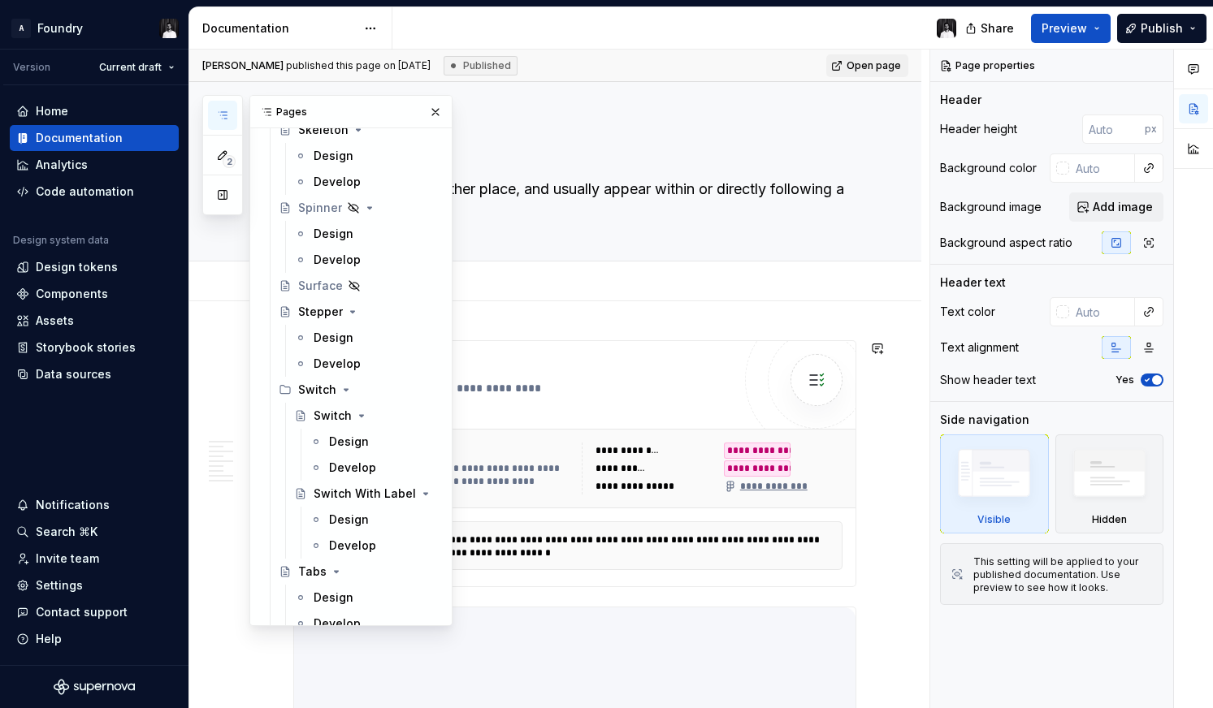
scroll to position [3376, 0]
click at [1140, 25] on button "Publish" at bounding box center [1161, 28] width 89 height 29
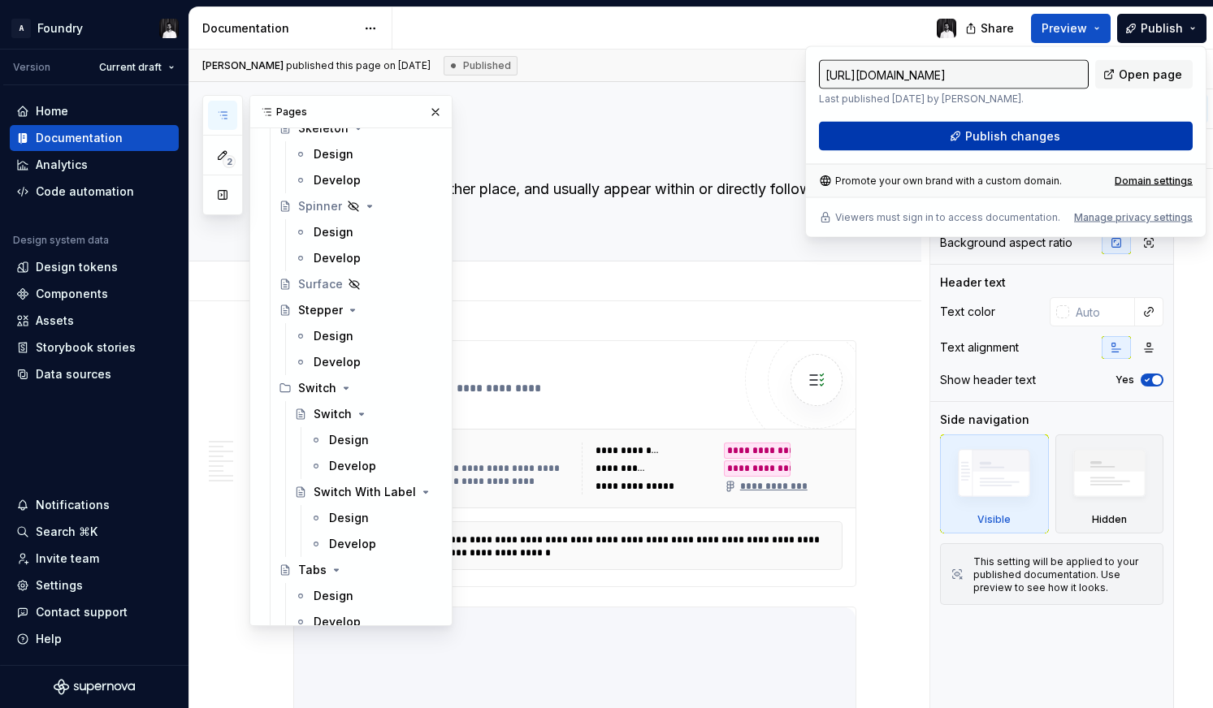
click at [1067, 137] on button "Publish changes" at bounding box center [1006, 136] width 374 height 29
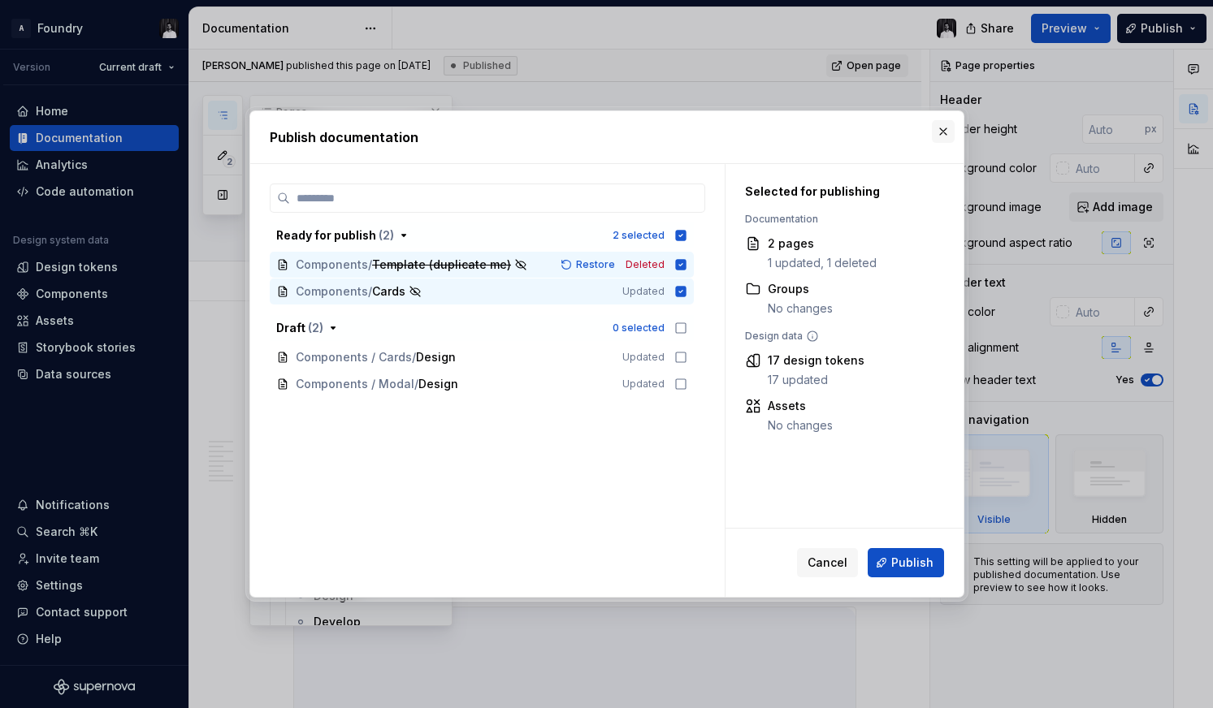
click at [948, 132] on button "button" at bounding box center [943, 131] width 23 height 23
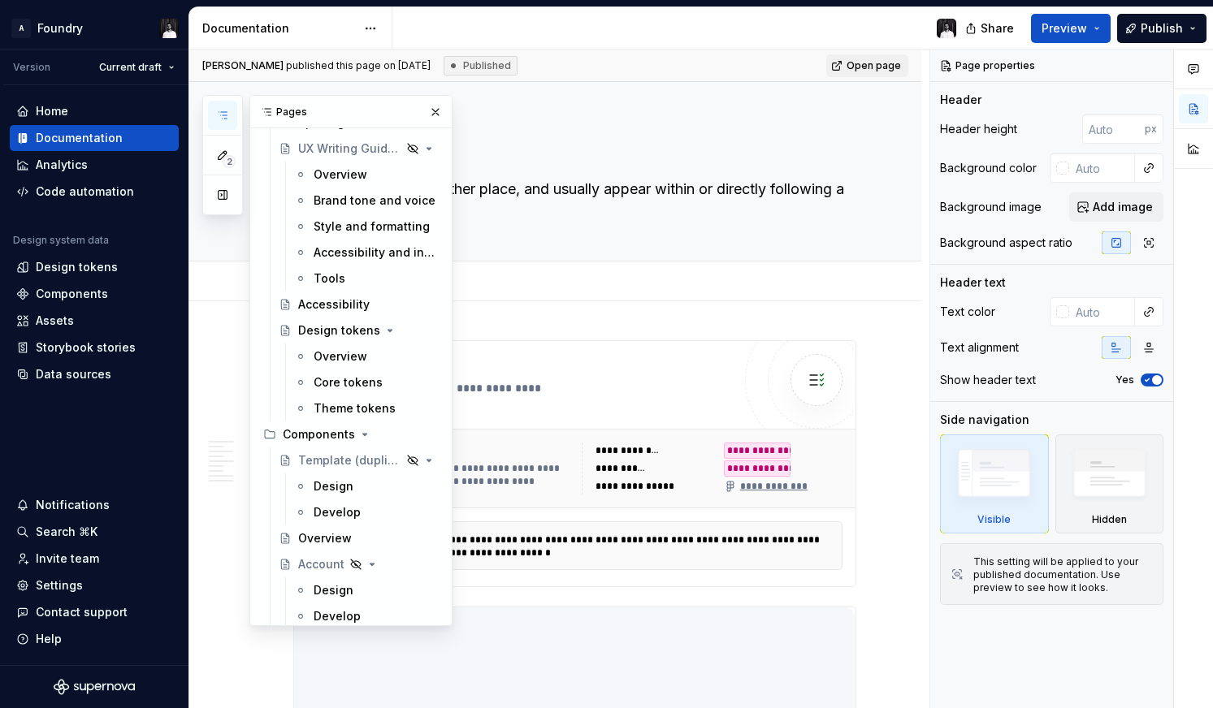
scroll to position [573, 0]
click at [301, 461] on div "Template (duplicate me)" at bounding box center [327, 461] width 58 height 16
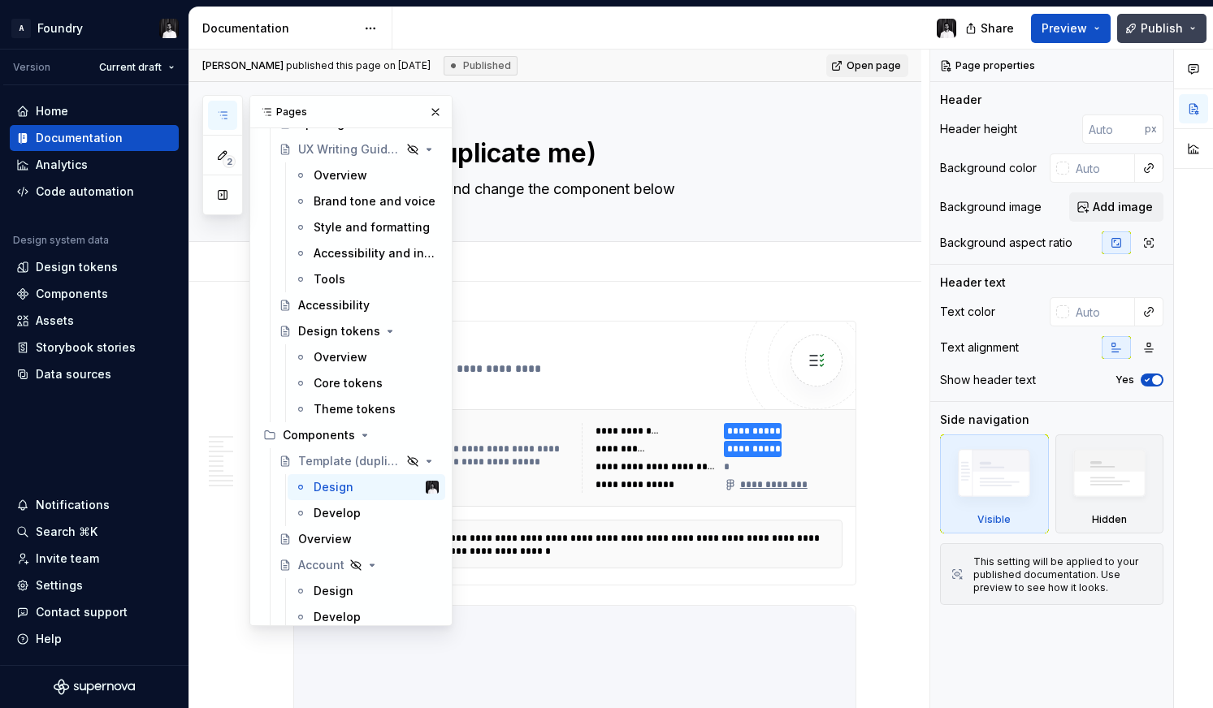
click at [1165, 28] on span "Publish" at bounding box center [1161, 28] width 42 height 16
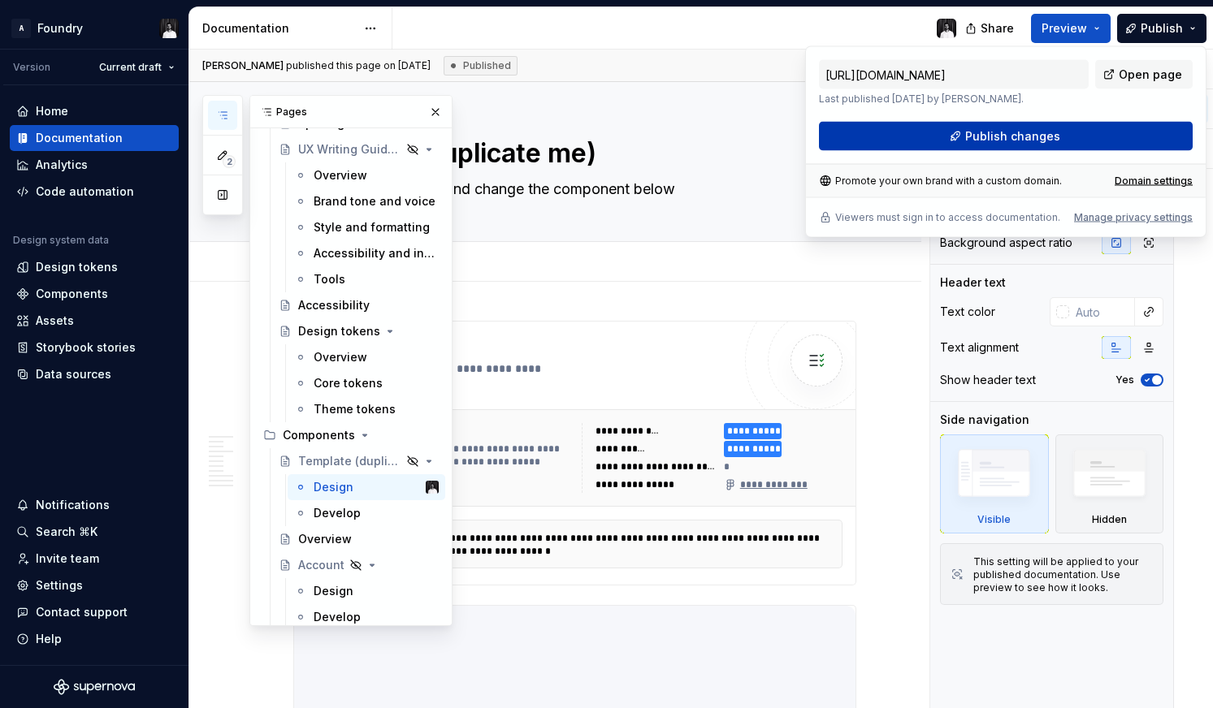
click at [1023, 131] on span "Publish changes" at bounding box center [1012, 136] width 95 height 16
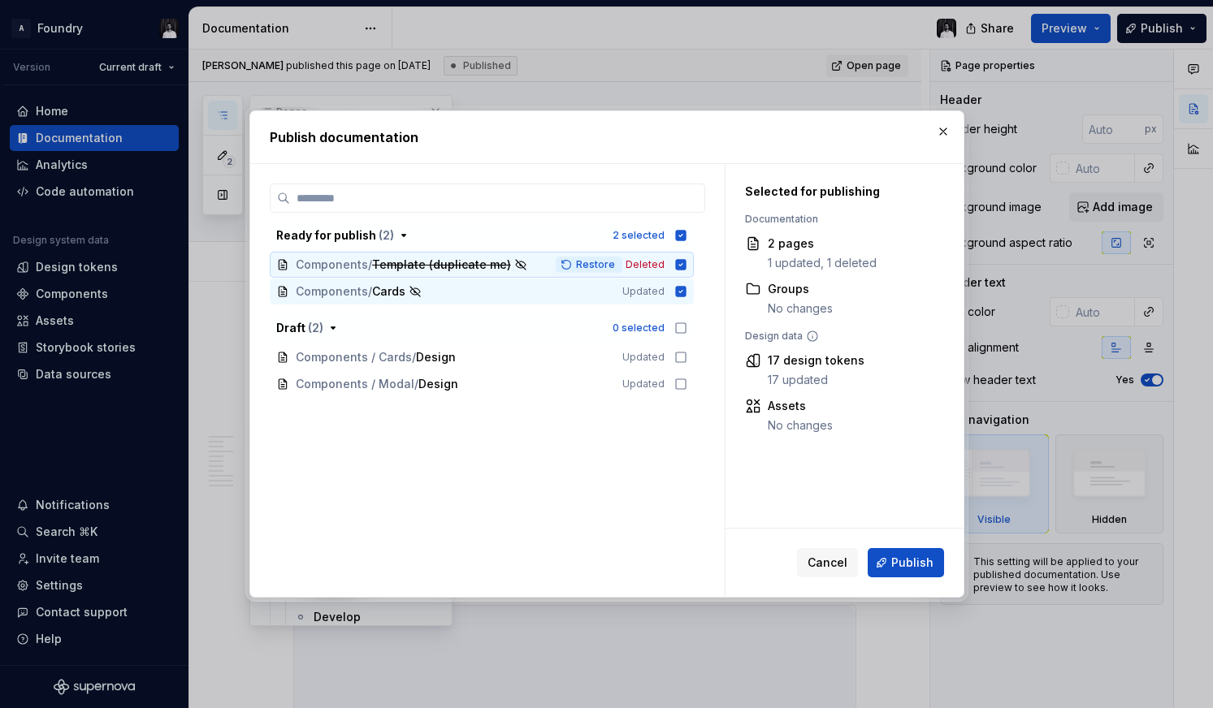
click at [606, 263] on span "Restore" at bounding box center [595, 264] width 39 height 13
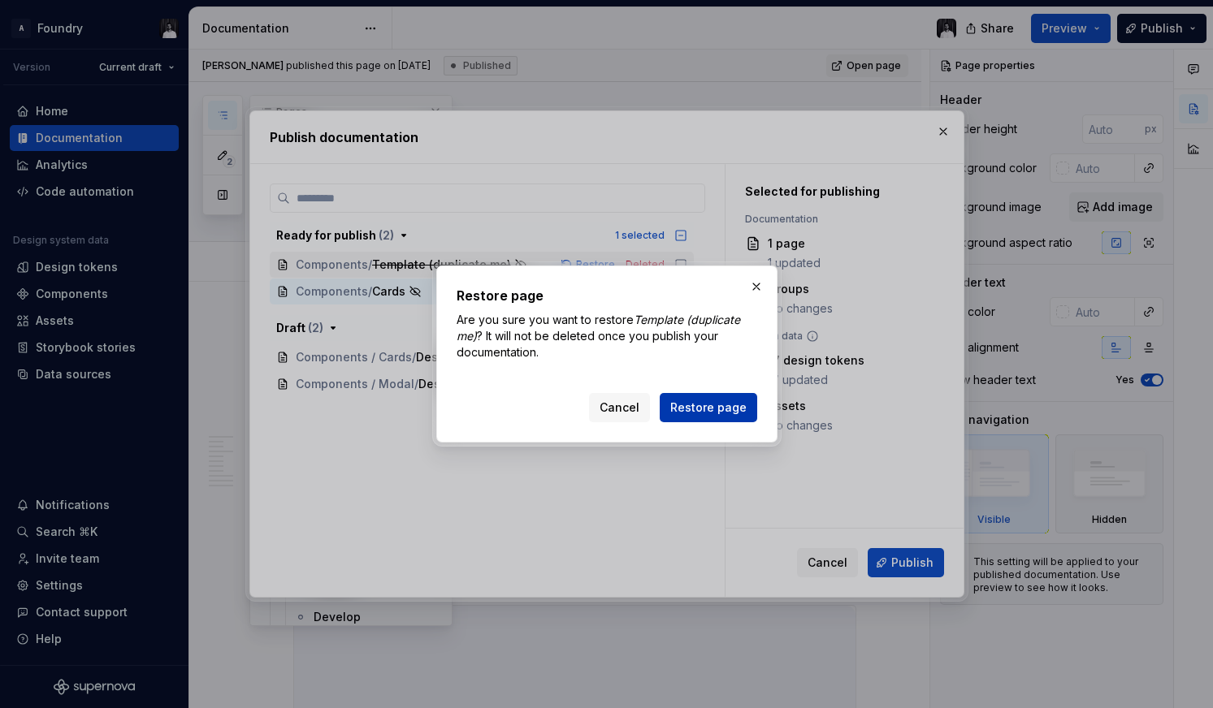
click at [722, 408] on span "Restore page" at bounding box center [708, 408] width 76 height 16
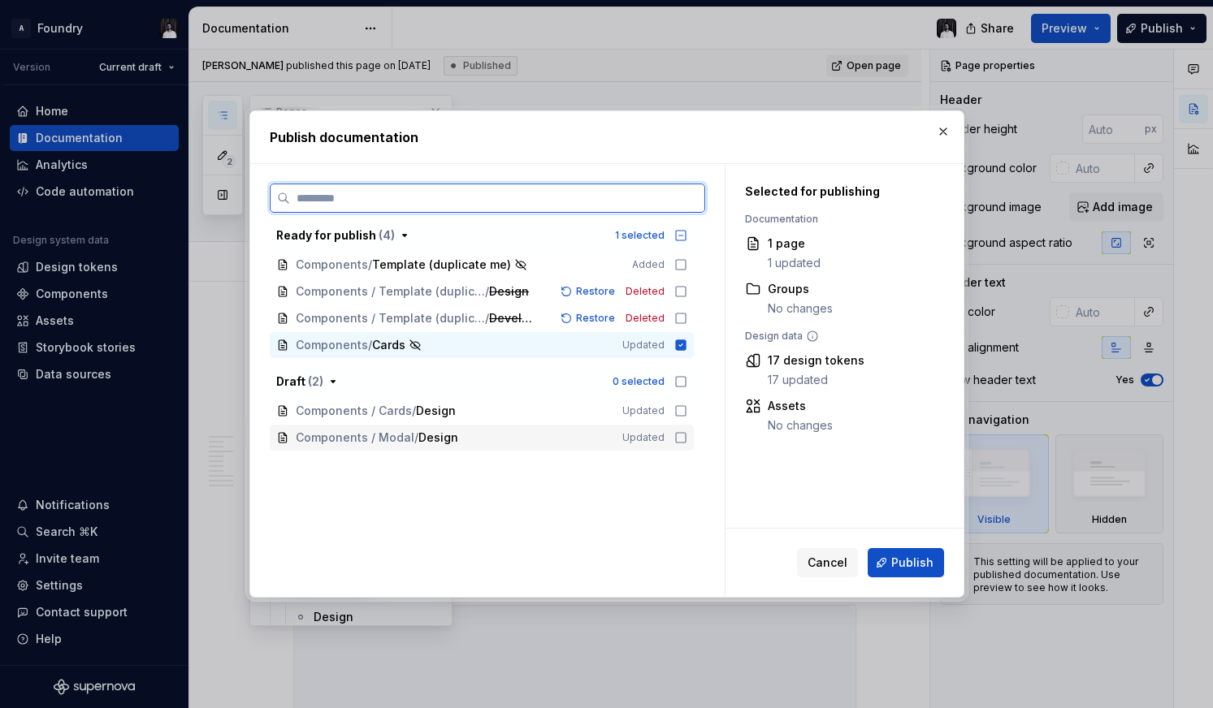
click at [687, 437] on icon at bounding box center [680, 437] width 13 height 13
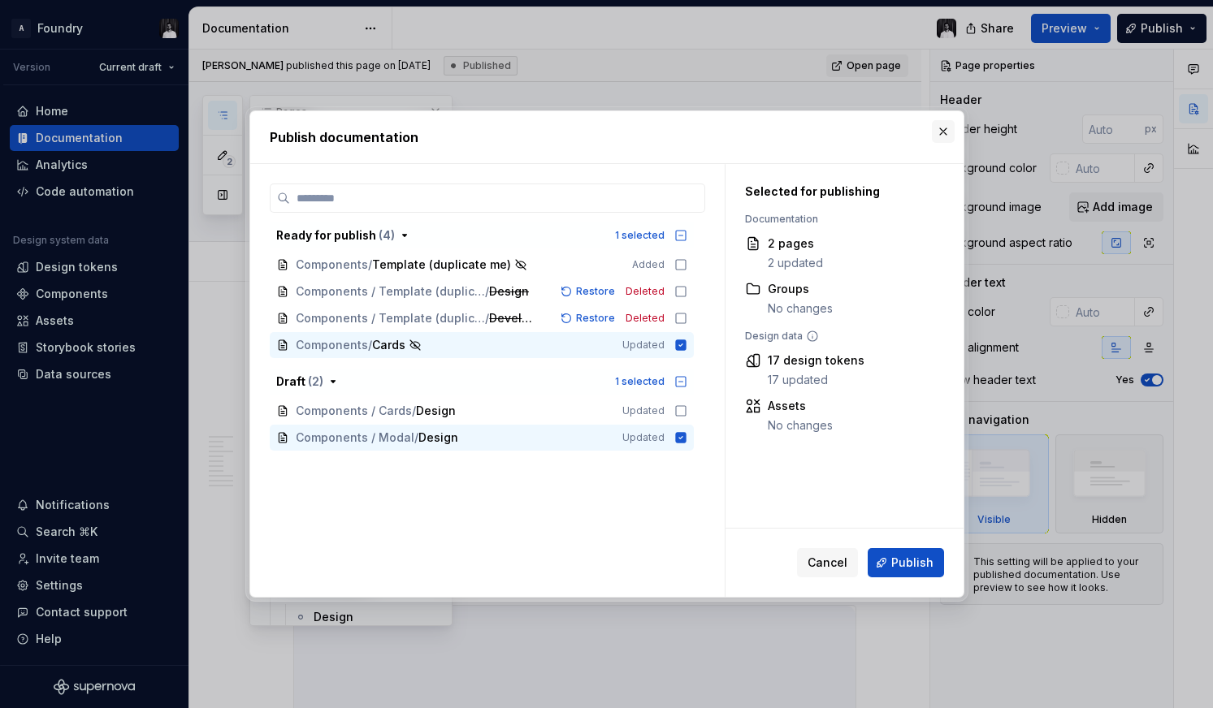
click at [943, 129] on button "button" at bounding box center [943, 131] width 23 height 23
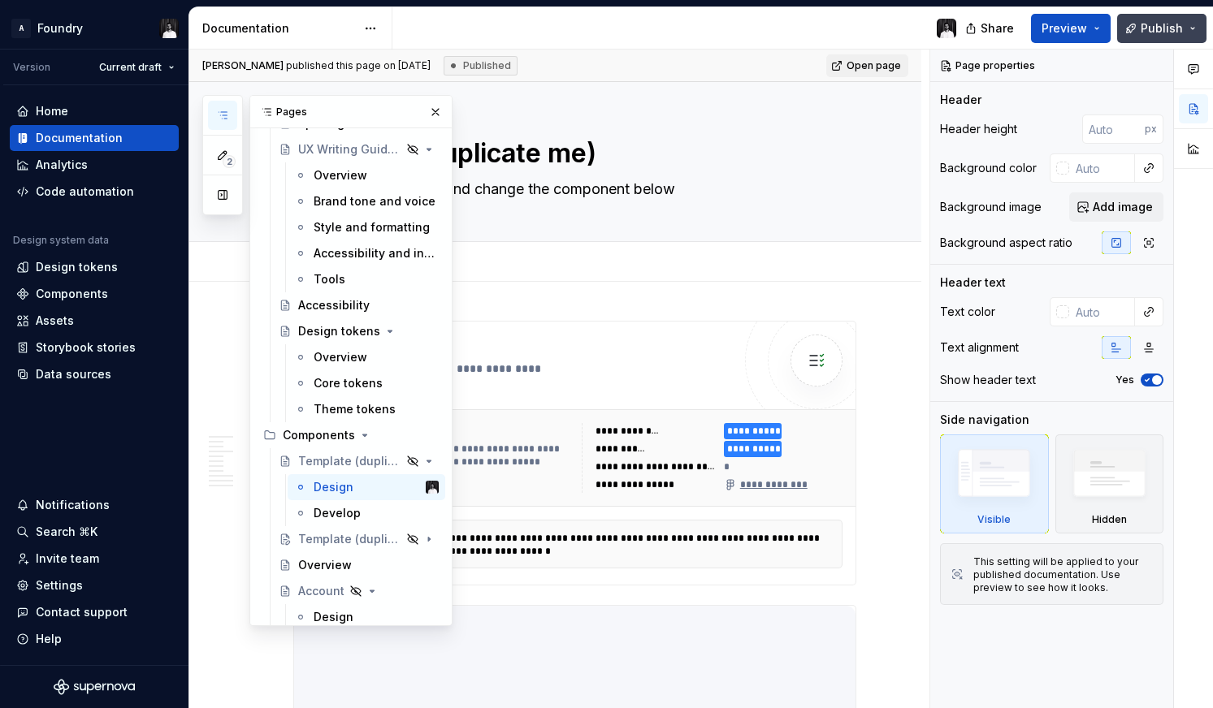
click at [1173, 26] on span "Publish" at bounding box center [1161, 28] width 42 height 16
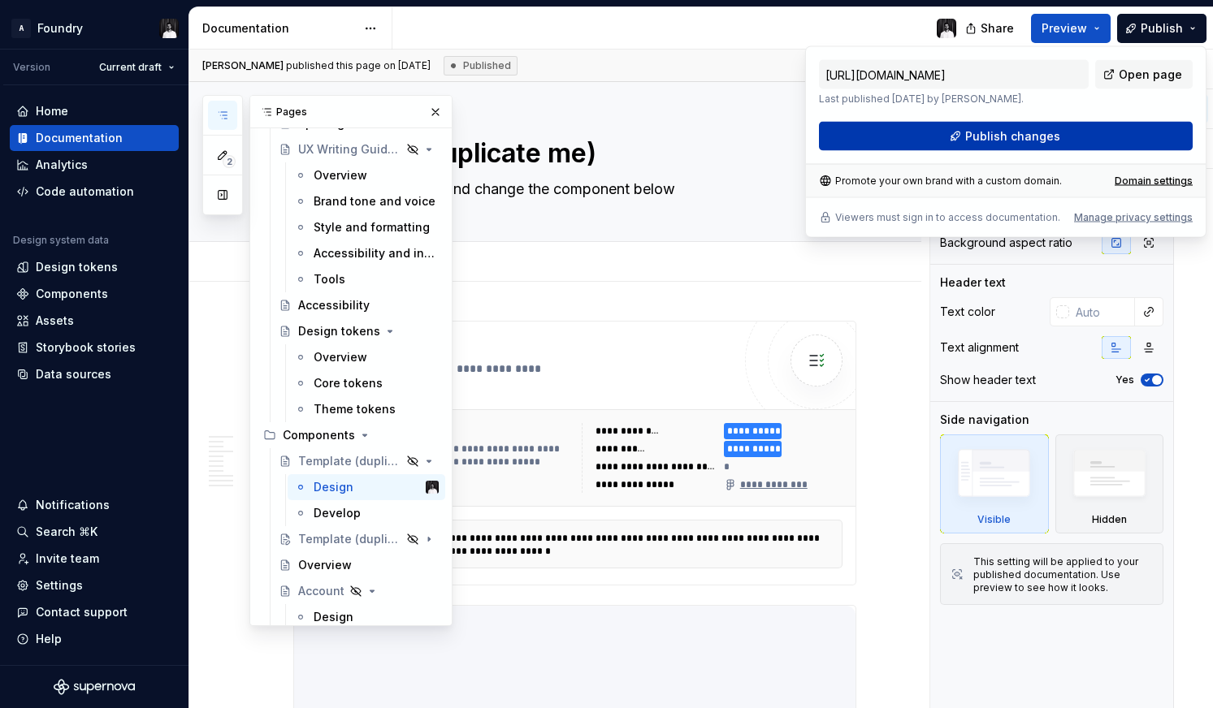
click at [1016, 138] on span "Publish changes" at bounding box center [1012, 136] width 95 height 16
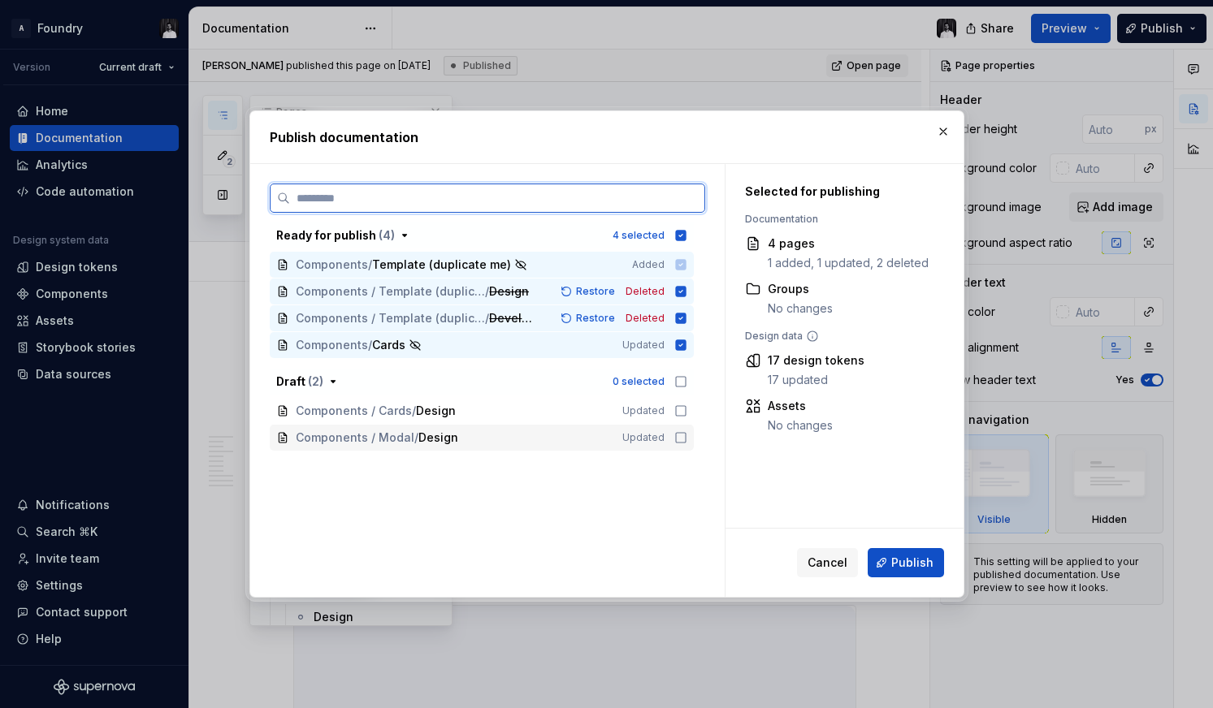
click at [686, 438] on icon at bounding box center [680, 437] width 13 height 13
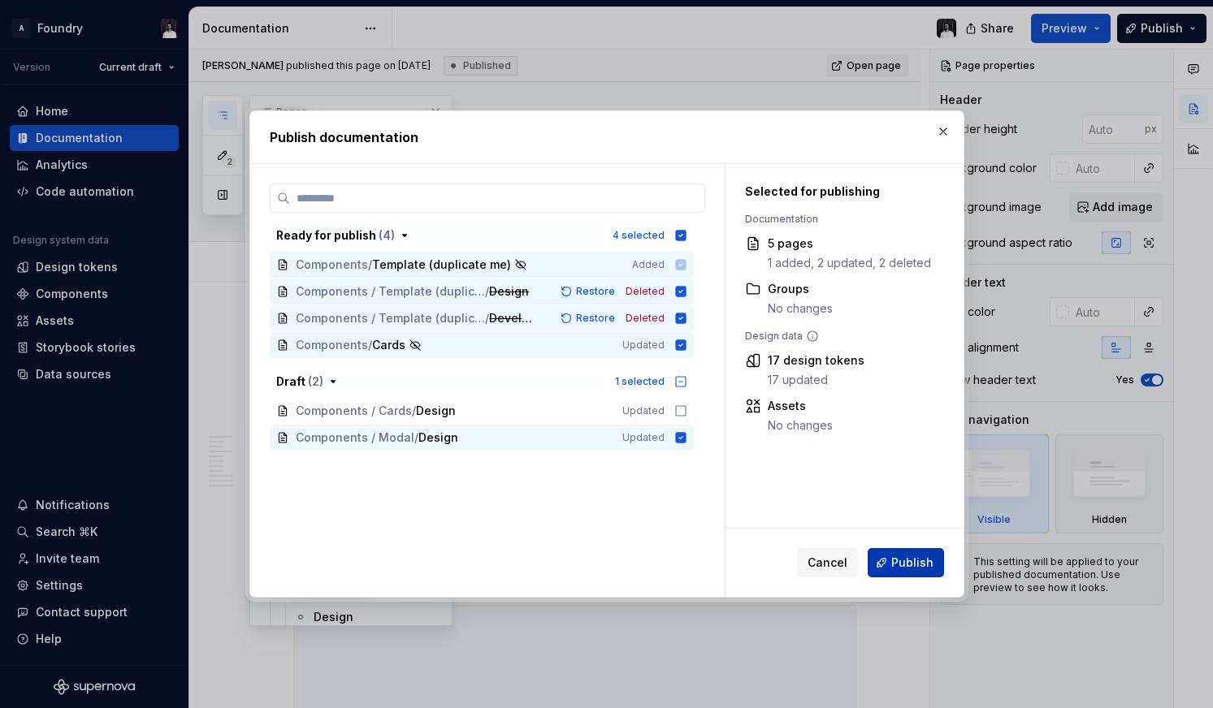
click at [910, 566] on span "Publish" at bounding box center [912, 563] width 42 height 16
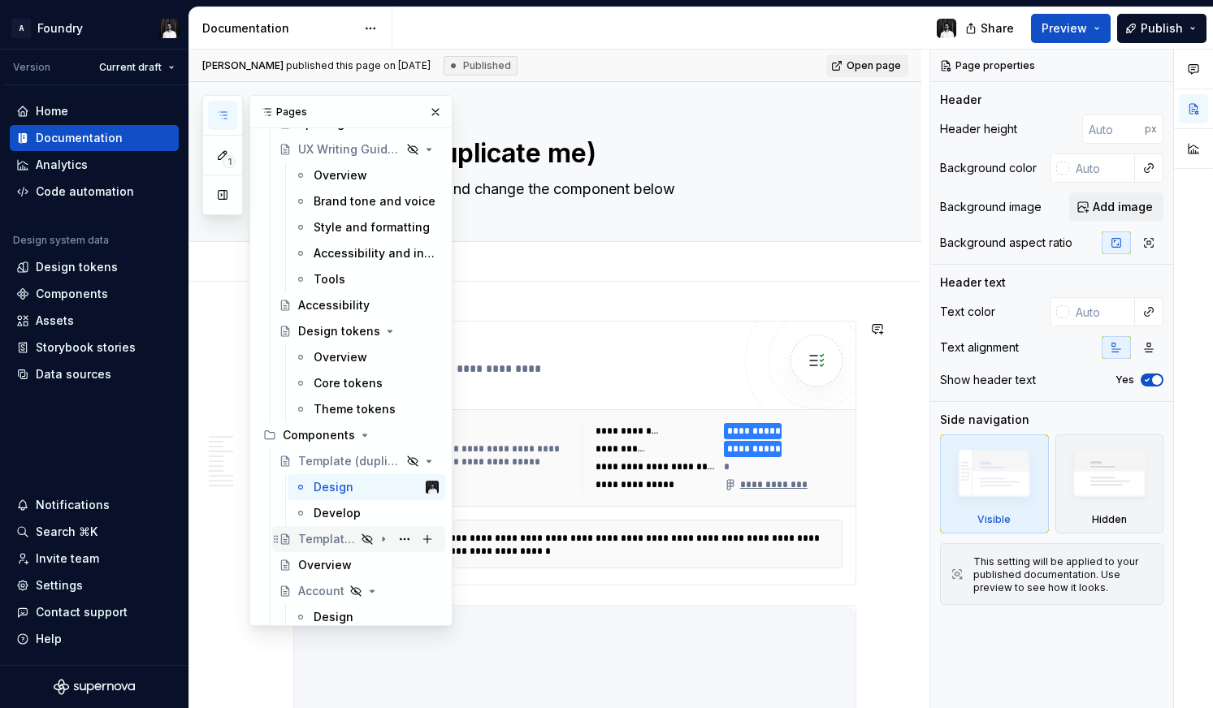
click at [338, 540] on div "Template (duplicate me)" at bounding box center [327, 539] width 58 height 16
click at [330, 461] on div "Template (duplicate me)" at bounding box center [327, 461] width 58 height 16
click at [333, 537] on div "Template (duplicate me)" at bounding box center [327, 539] width 58 height 16
click at [383, 541] on icon "Page tree" at bounding box center [383, 539] width 13 height 13
click at [384, 539] on icon "Page tree" at bounding box center [384, 540] width 2 height 4
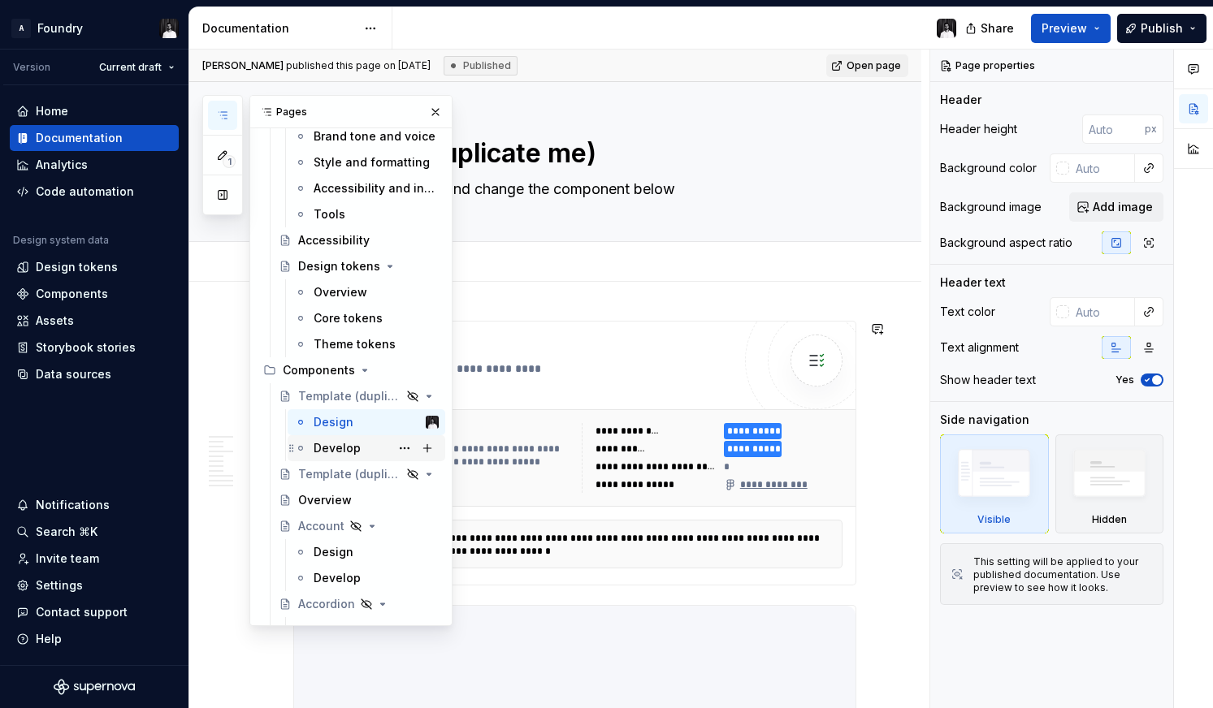
scroll to position [651, 0]
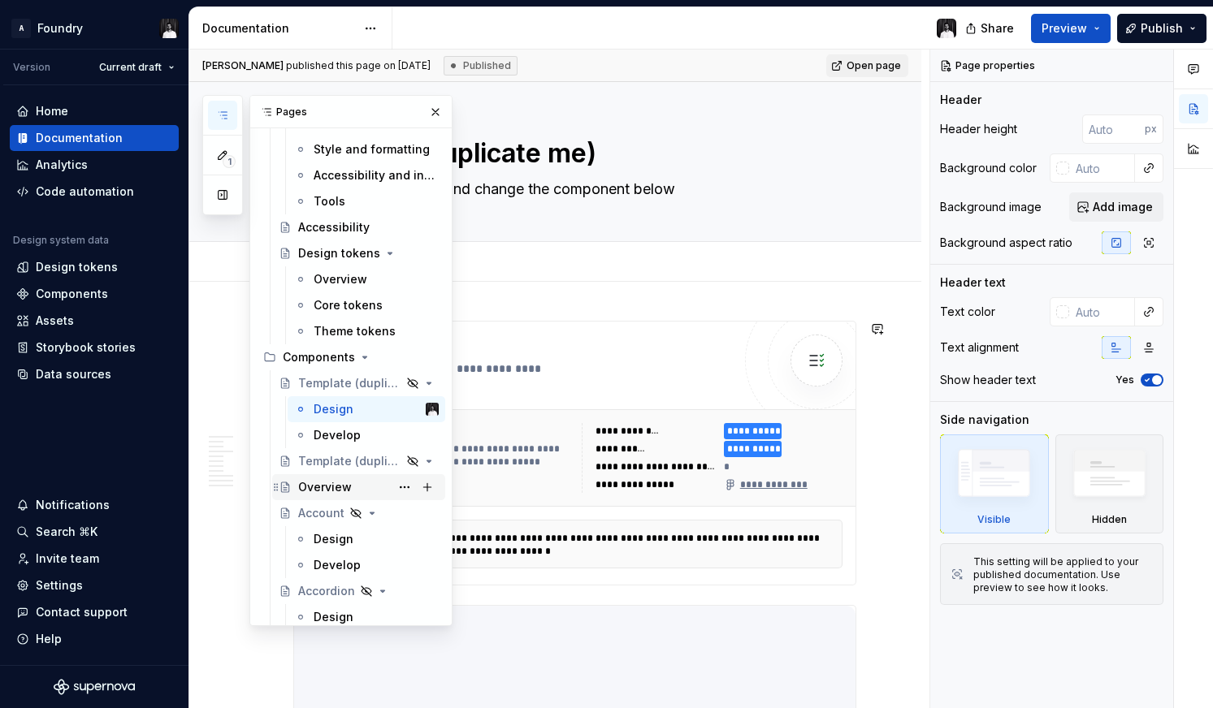
click at [314, 490] on div "Overview" at bounding box center [325, 487] width 54 height 16
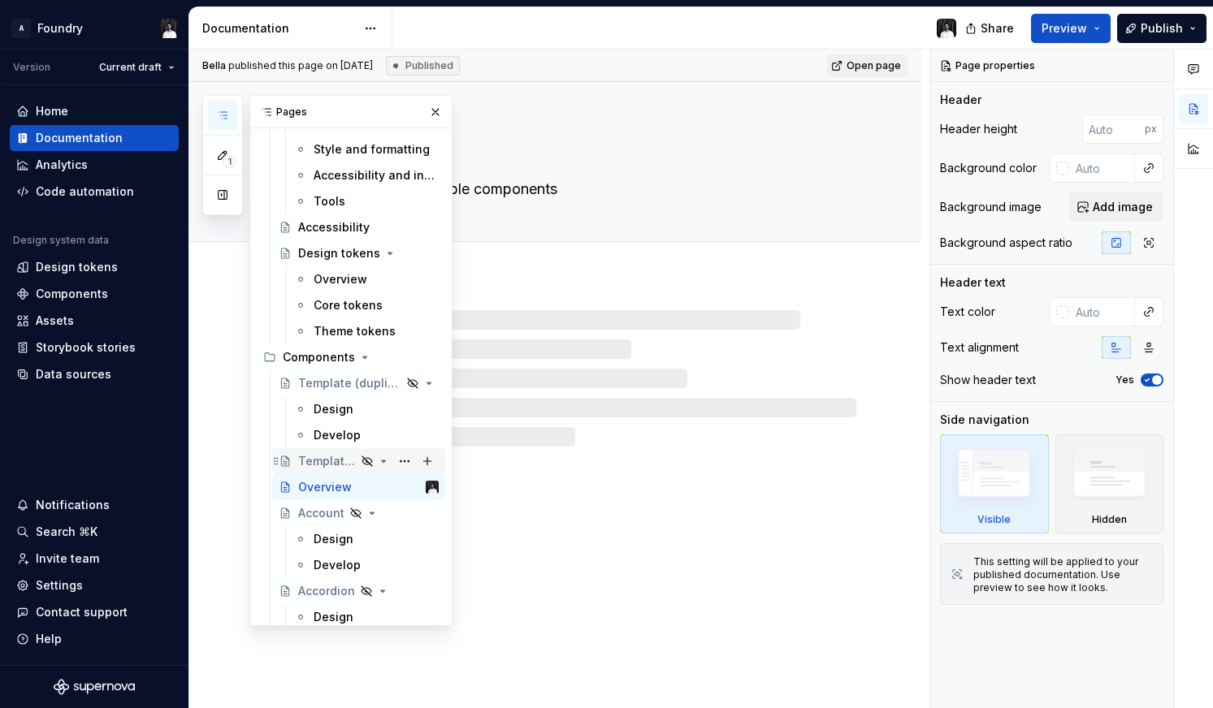
click at [331, 461] on div "Template (duplicate me)" at bounding box center [327, 461] width 58 height 16
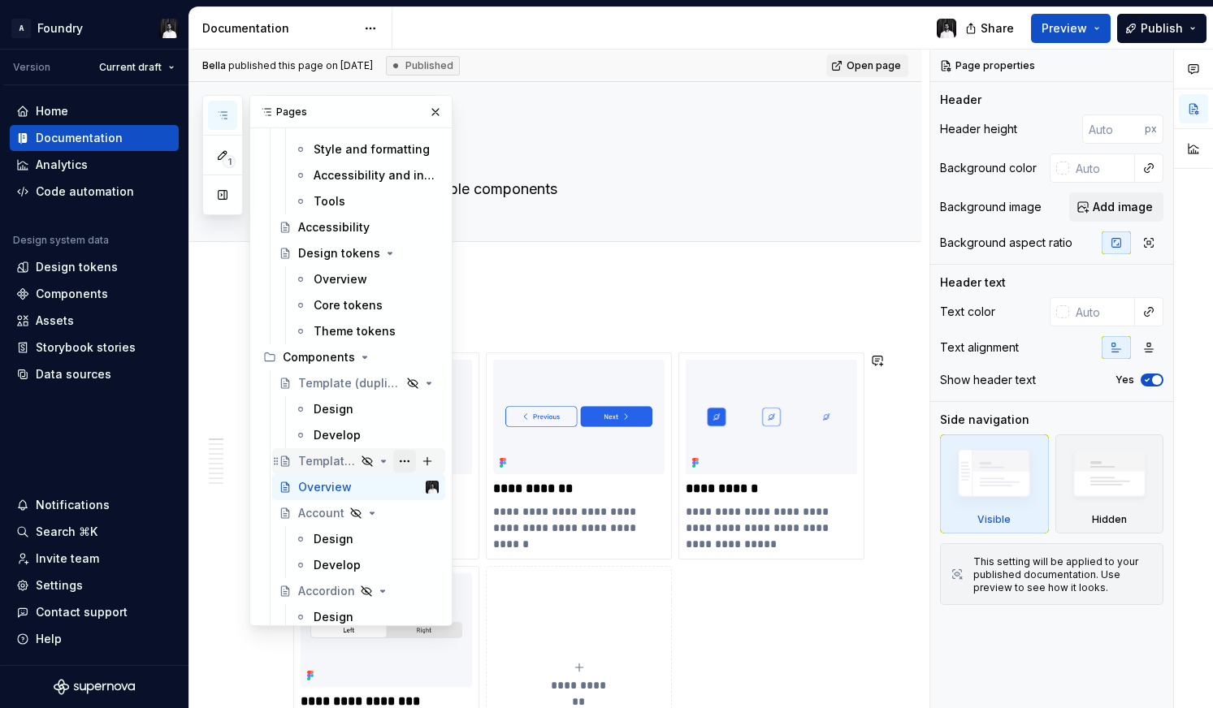
click at [402, 458] on button "Page tree" at bounding box center [404, 461] width 23 height 23
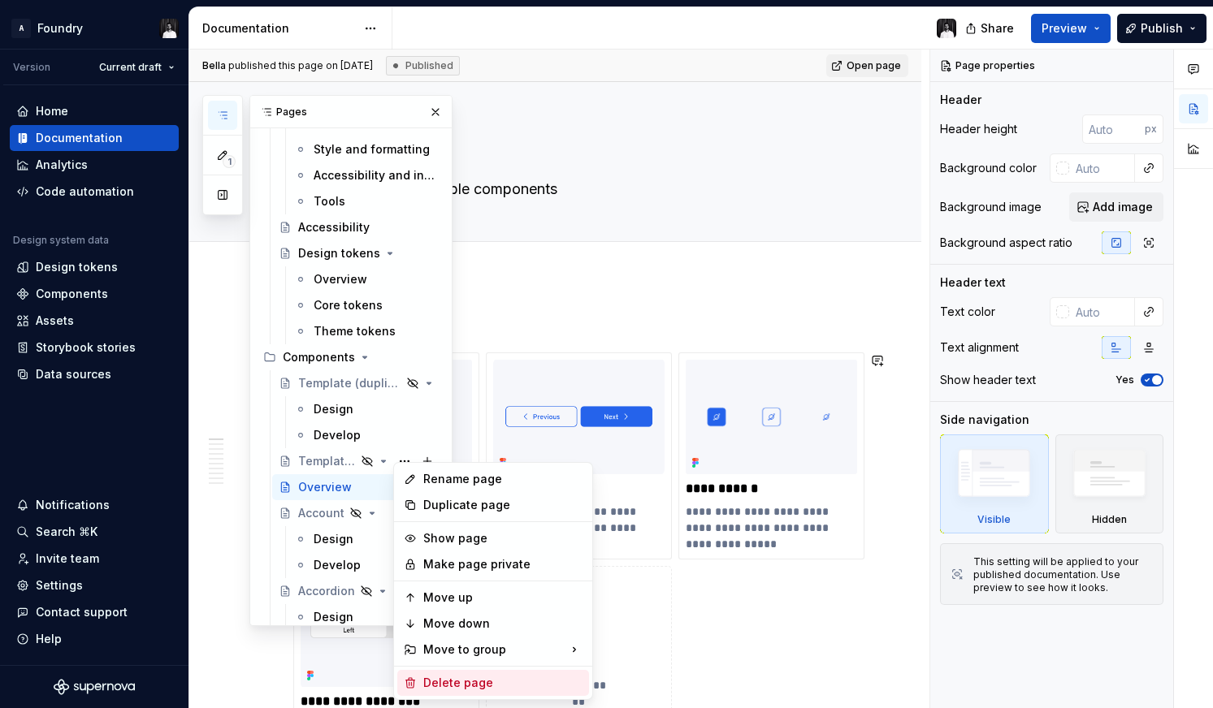
click at [453, 679] on div "Delete page" at bounding box center [502, 683] width 159 height 16
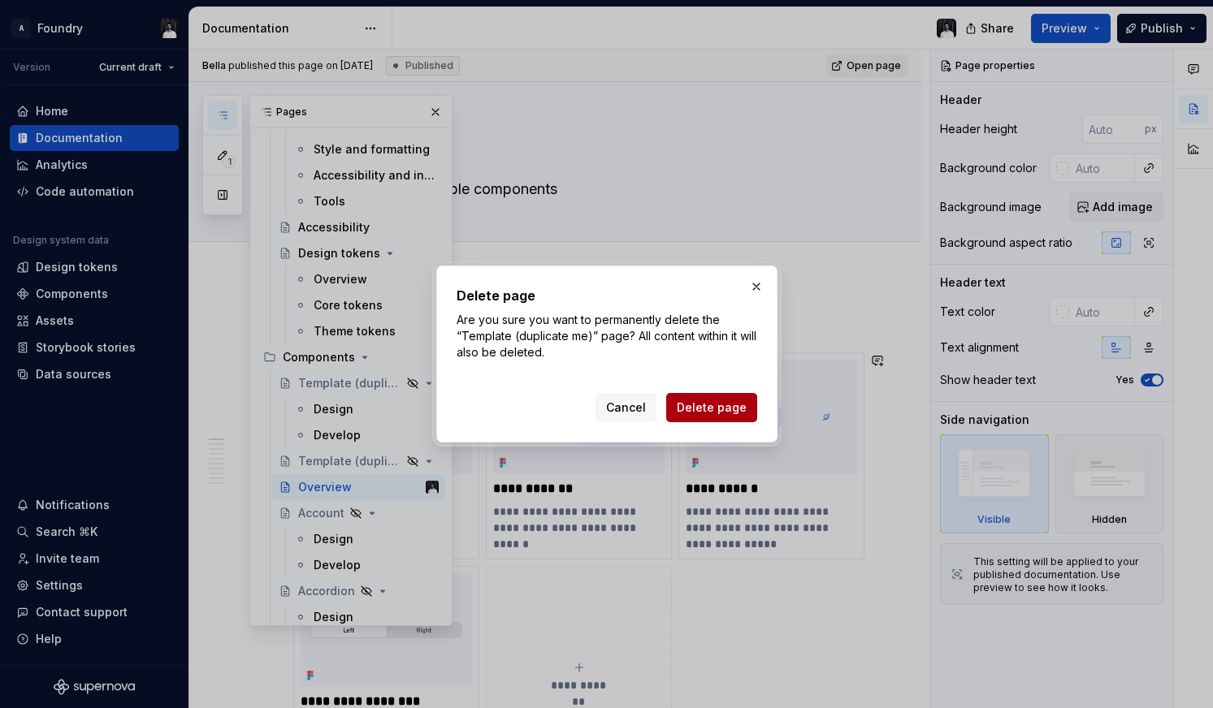
click at [712, 404] on span "Delete page" at bounding box center [712, 408] width 70 height 16
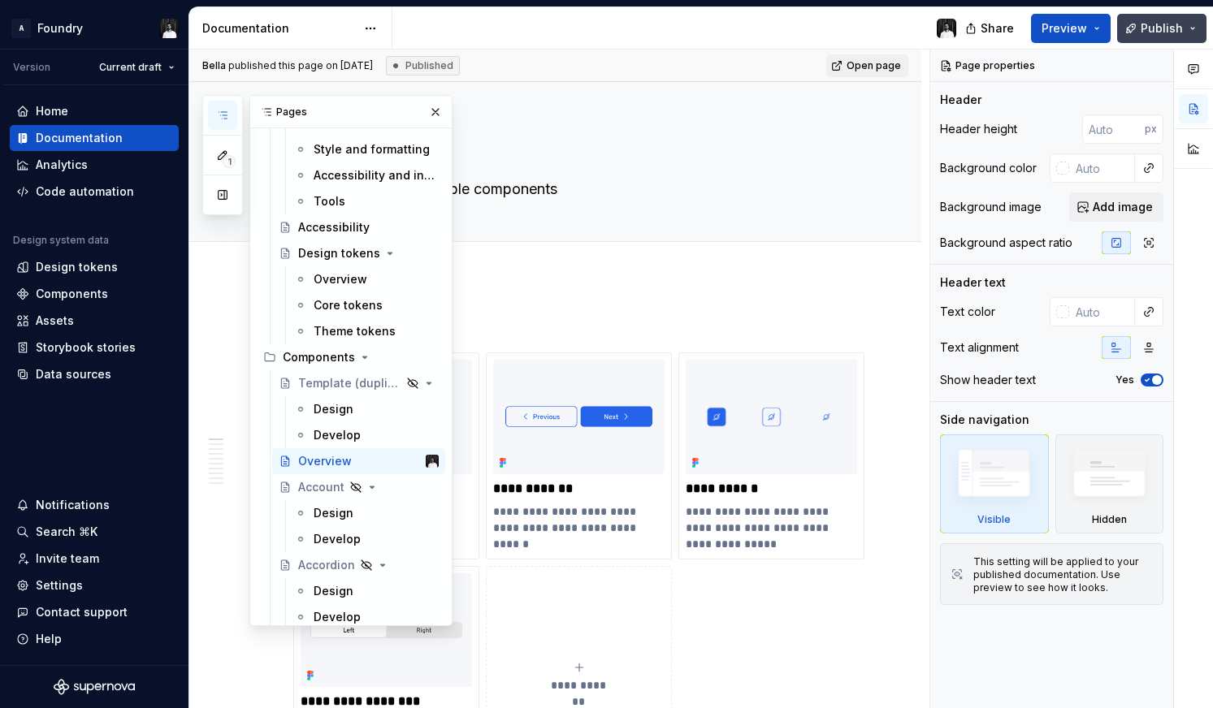
click at [1149, 29] on span "Publish" at bounding box center [1161, 28] width 42 height 16
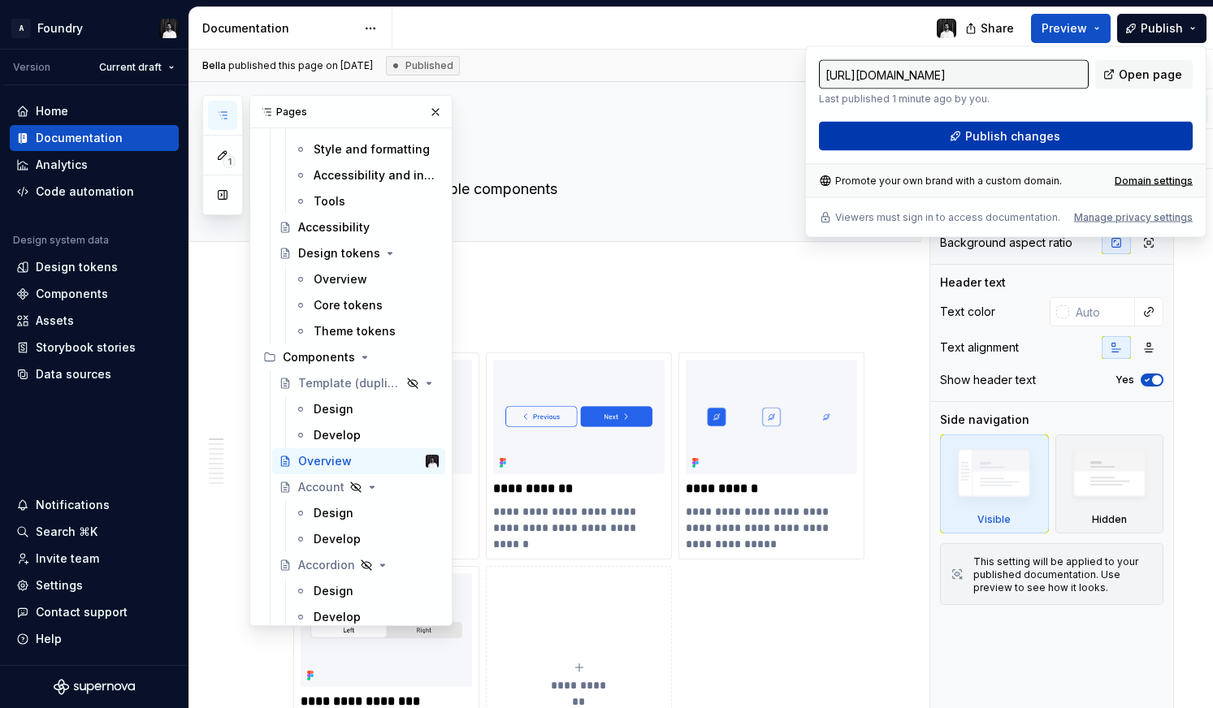
click at [1014, 136] on span "Publish changes" at bounding box center [1012, 136] width 95 height 16
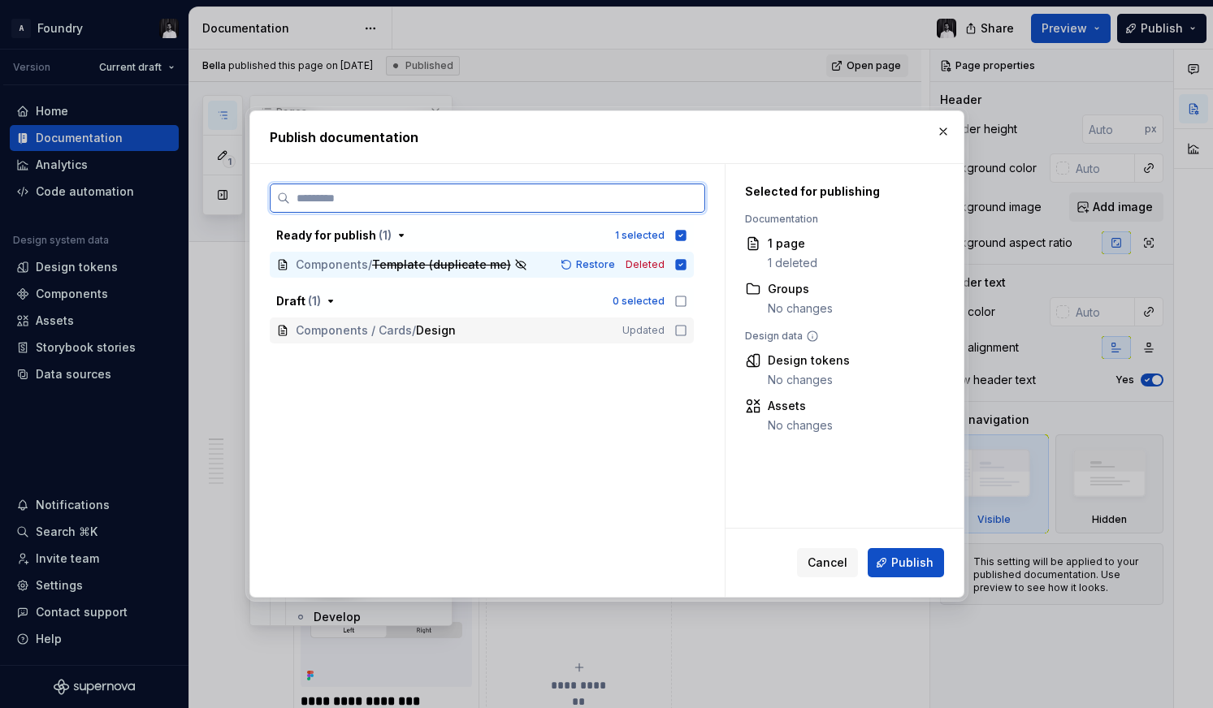
click at [686, 331] on icon at bounding box center [680, 330] width 13 height 13
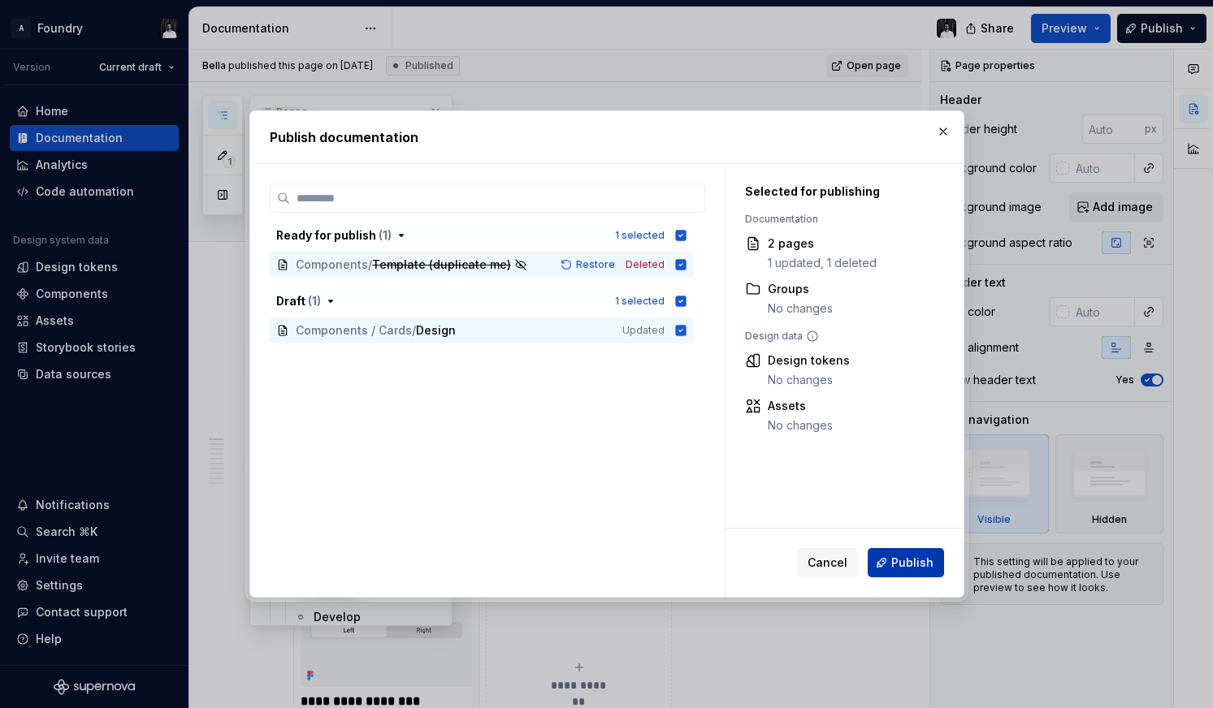
click at [909, 556] on span "Publish" at bounding box center [912, 563] width 42 height 16
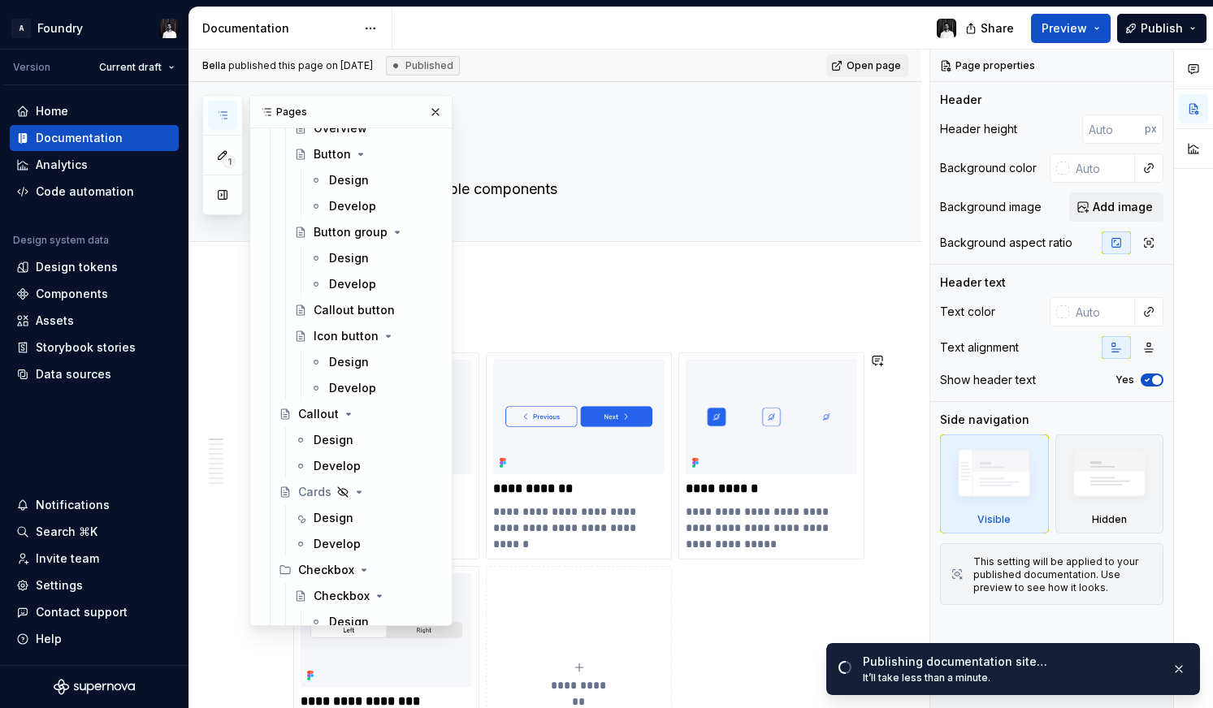
scroll to position [1429, 0]
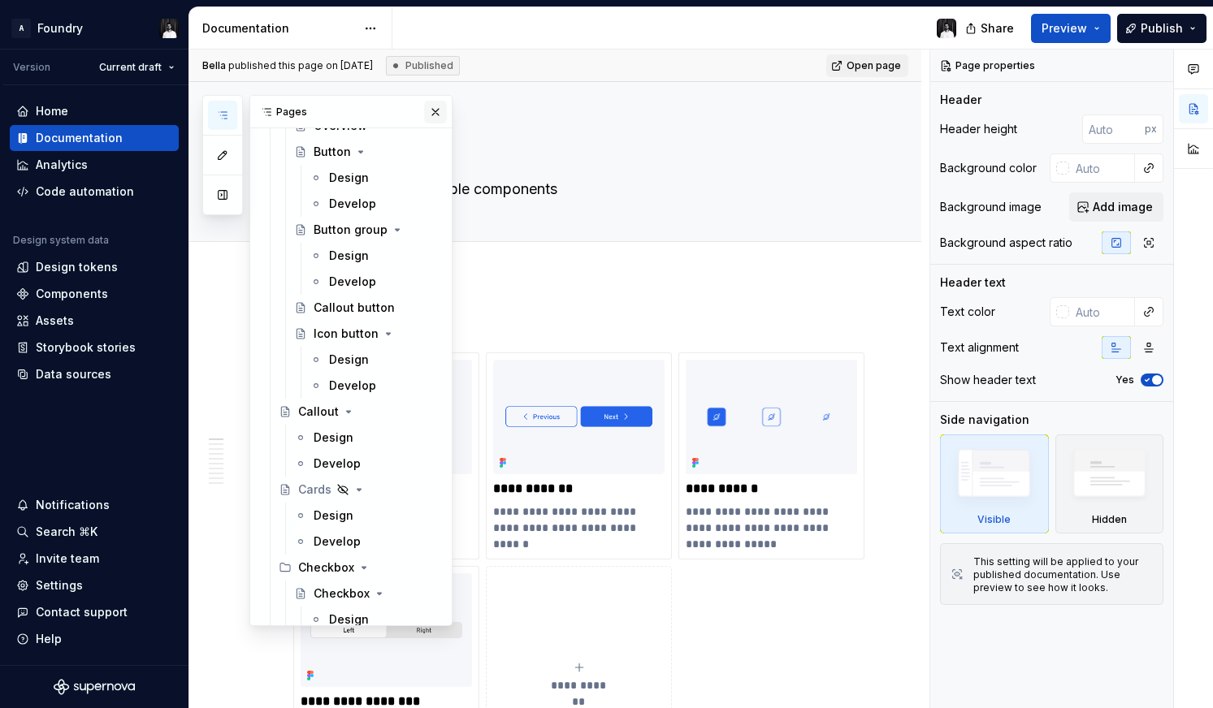
click at [435, 111] on button "button" at bounding box center [435, 112] width 23 height 23
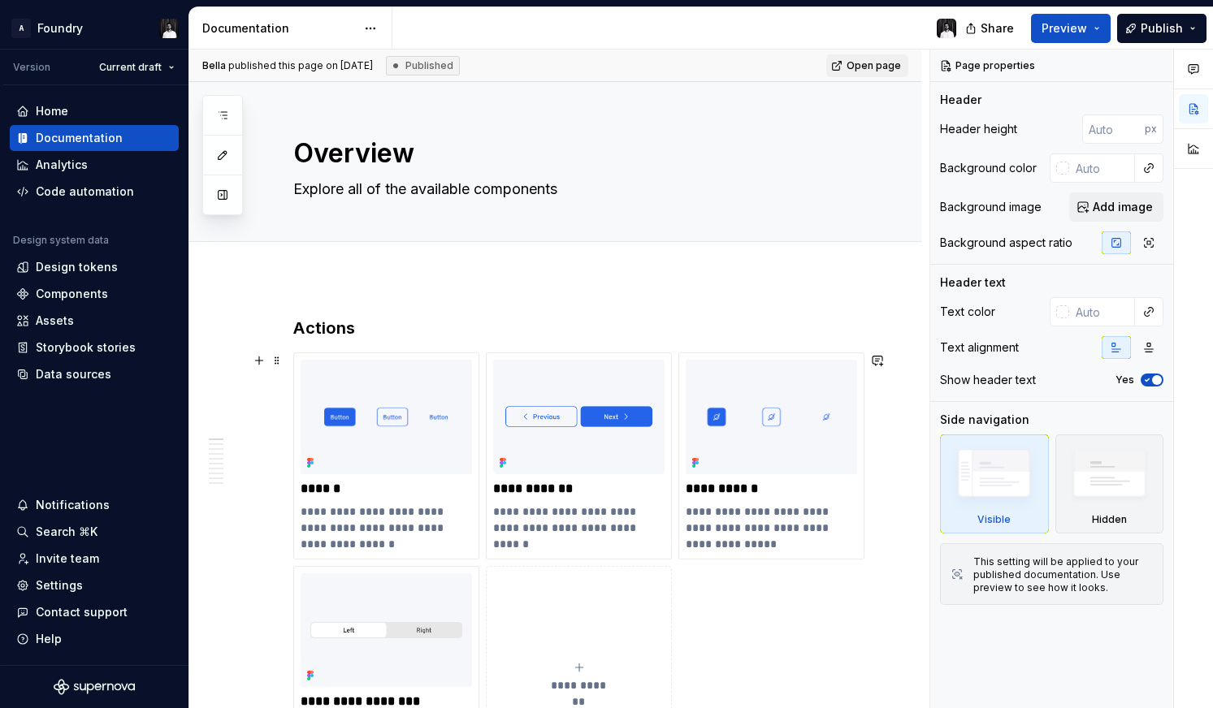
type textarea "*"
